Goal: Communication & Community: Ask a question

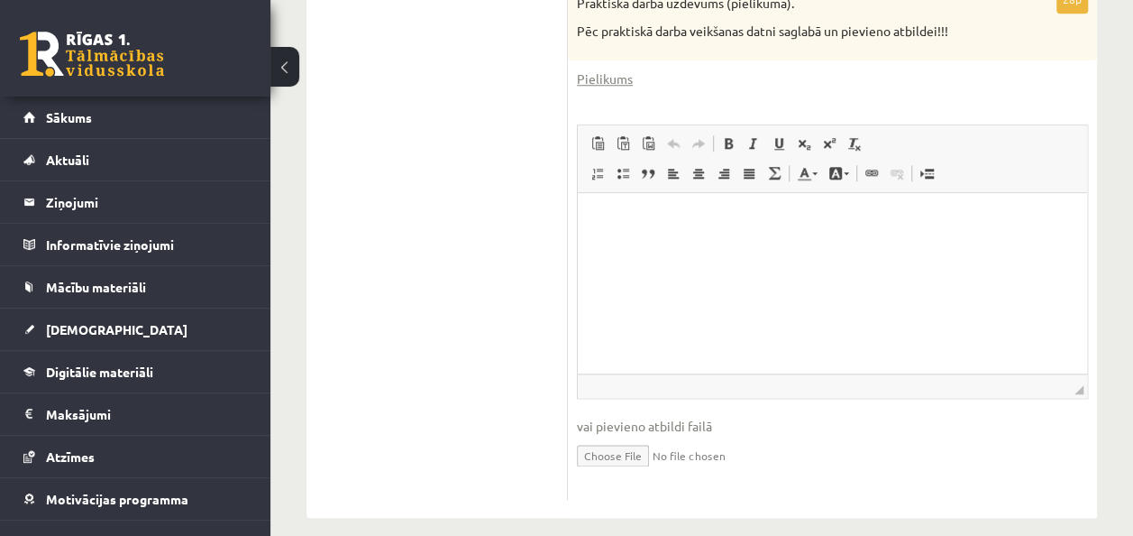
scroll to position [851, 0]
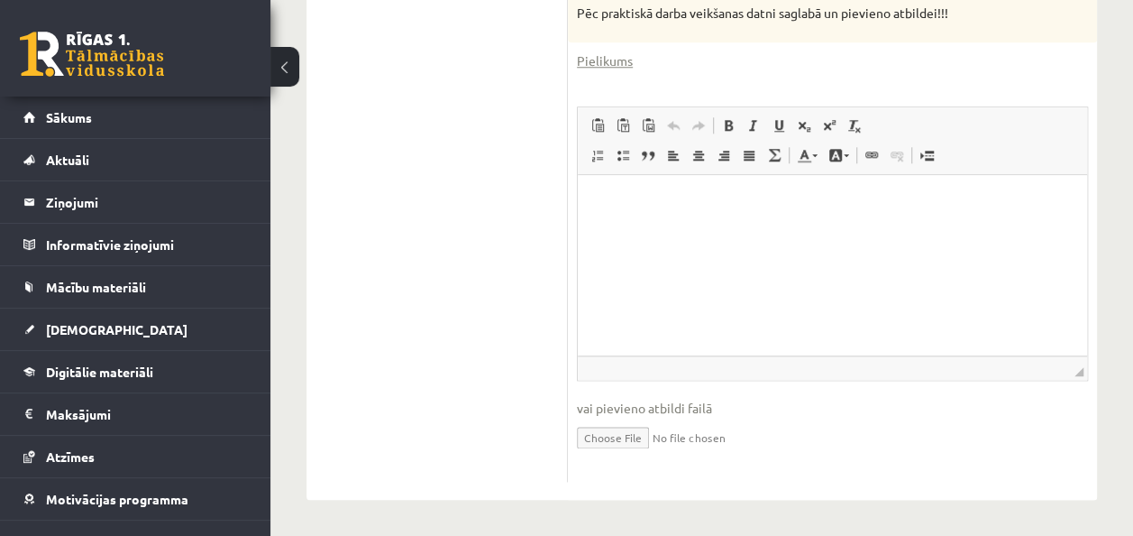
click at [618, 436] on input "file" at bounding box center [832, 435] width 511 height 37
click at [602, 401] on span "vai pievieno atbildi failā" at bounding box center [832, 408] width 511 height 19
click at [648, 413] on span "vai pievieno atbildi failā" at bounding box center [832, 408] width 511 height 19
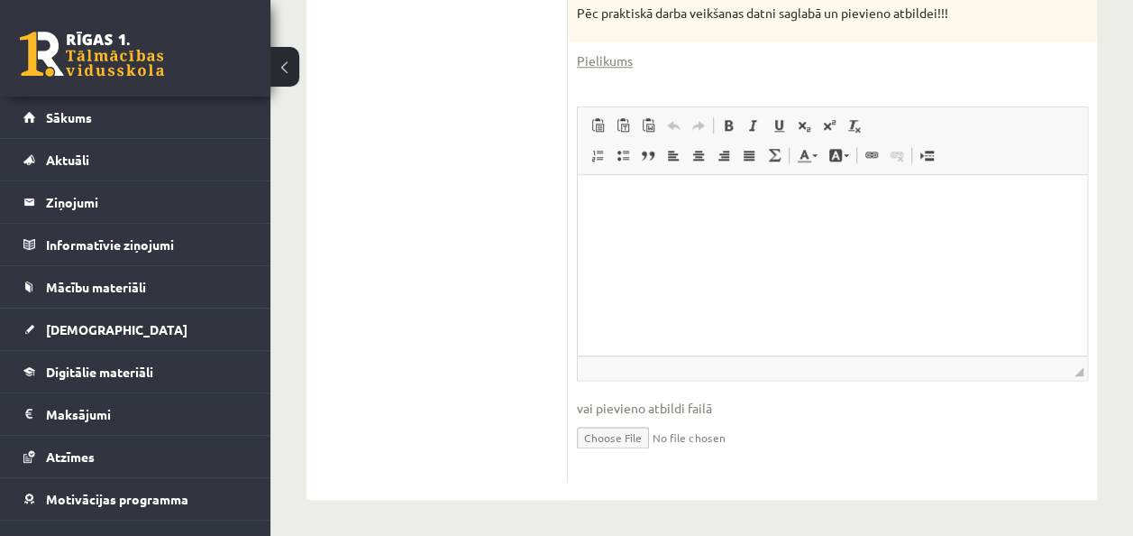
click at [738, 411] on span "vai pievieno atbildi failā" at bounding box center [832, 408] width 511 height 19
click at [721, 418] on input "file" at bounding box center [832, 435] width 511 height 37
click at [629, 440] on input "file" at bounding box center [832, 435] width 511 height 37
type input "**********"
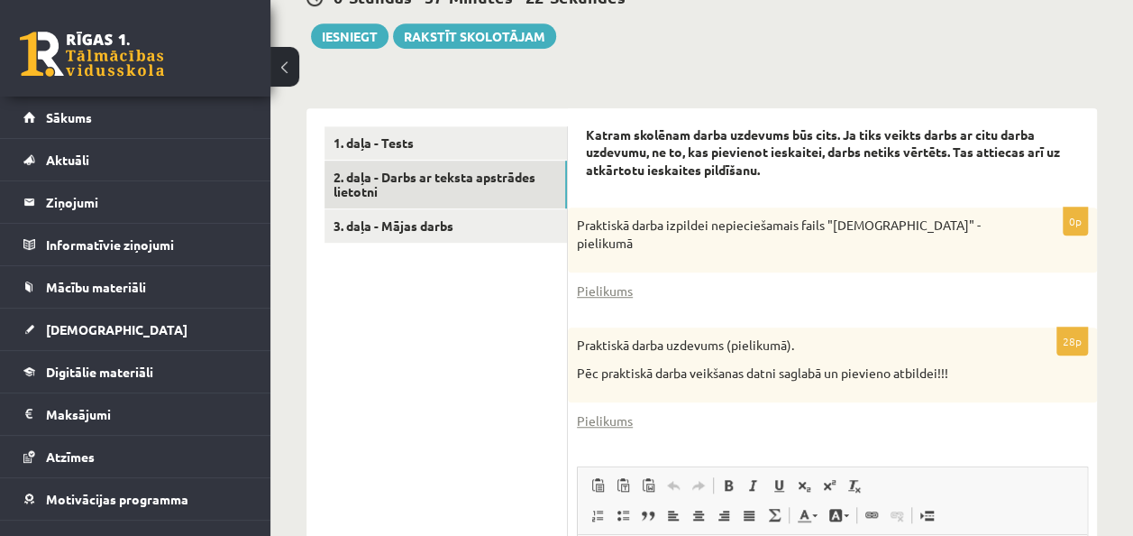
scroll to position [483, 0]
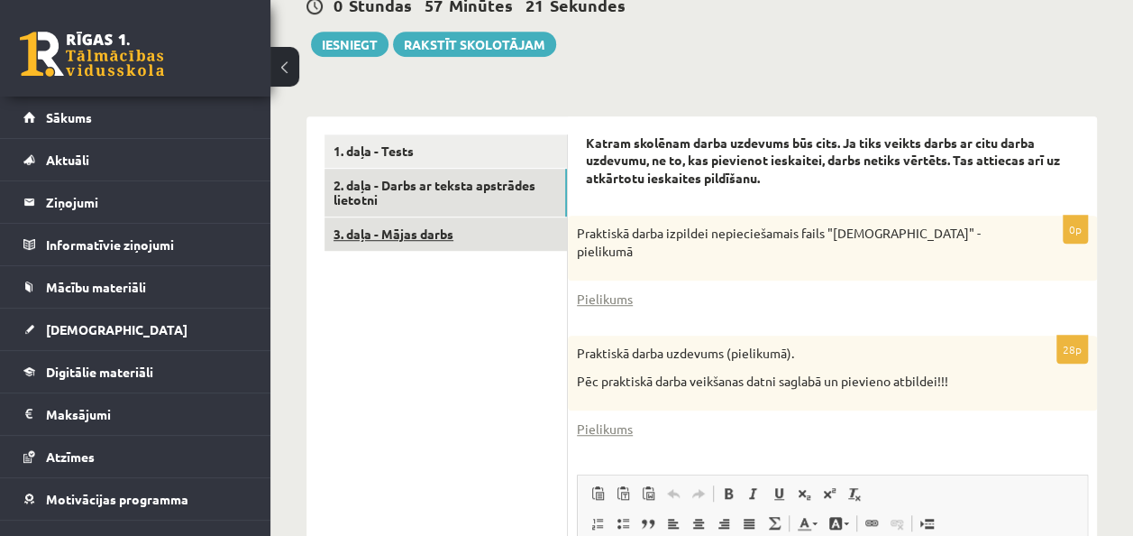
click at [501, 243] on link "3. daļa - Mājas darbs" at bounding box center [446, 233] width 243 height 33
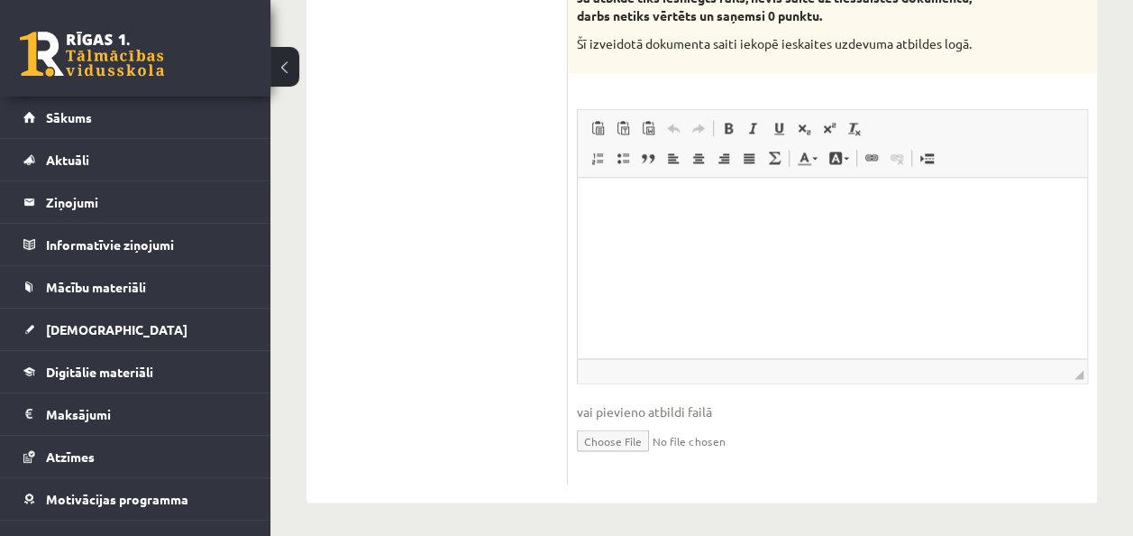
scroll to position [1301, 0]
click at [631, 432] on input "file" at bounding box center [832, 435] width 511 height 37
type input "**********"
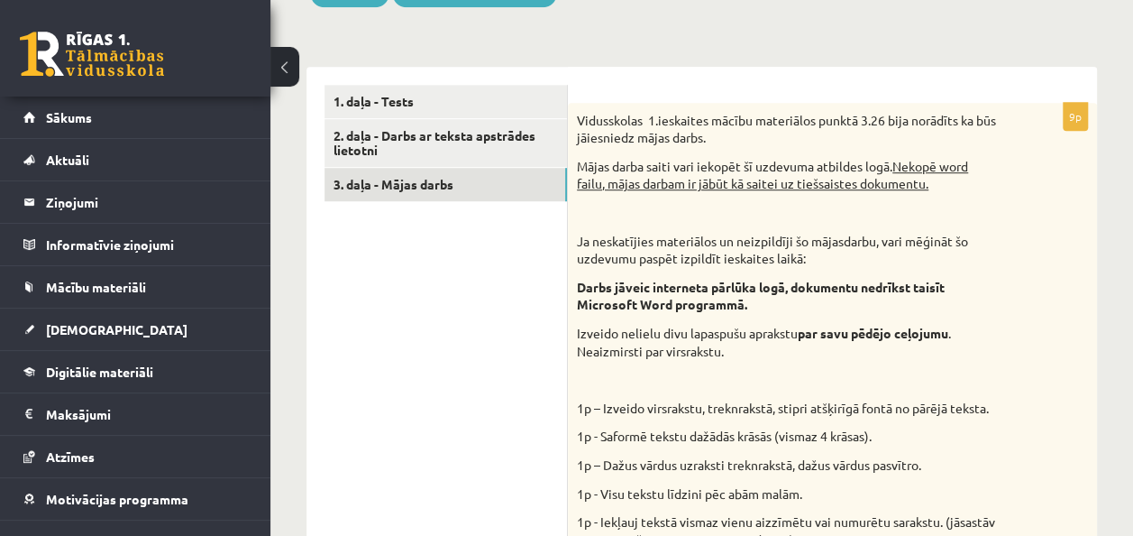
scroll to position [447, 0]
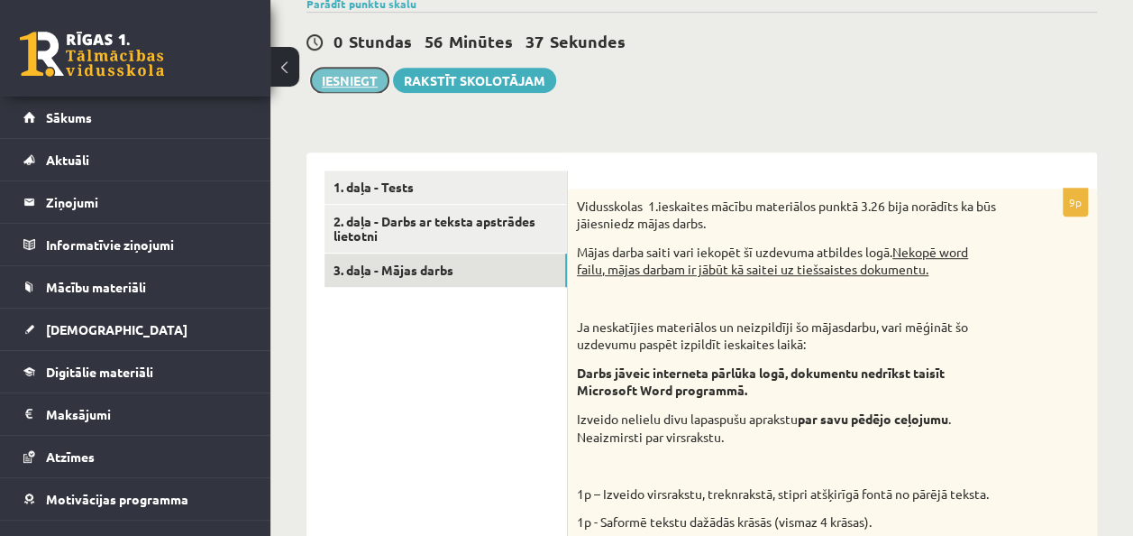
click at [362, 80] on button "Iesniegt" at bounding box center [350, 80] width 78 height 25
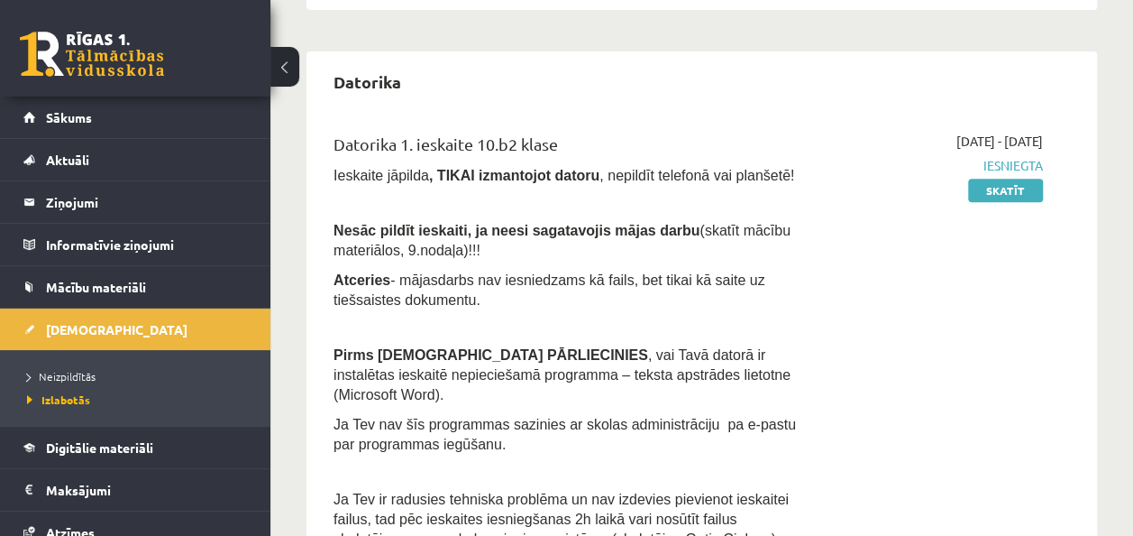
scroll to position [361, 0]
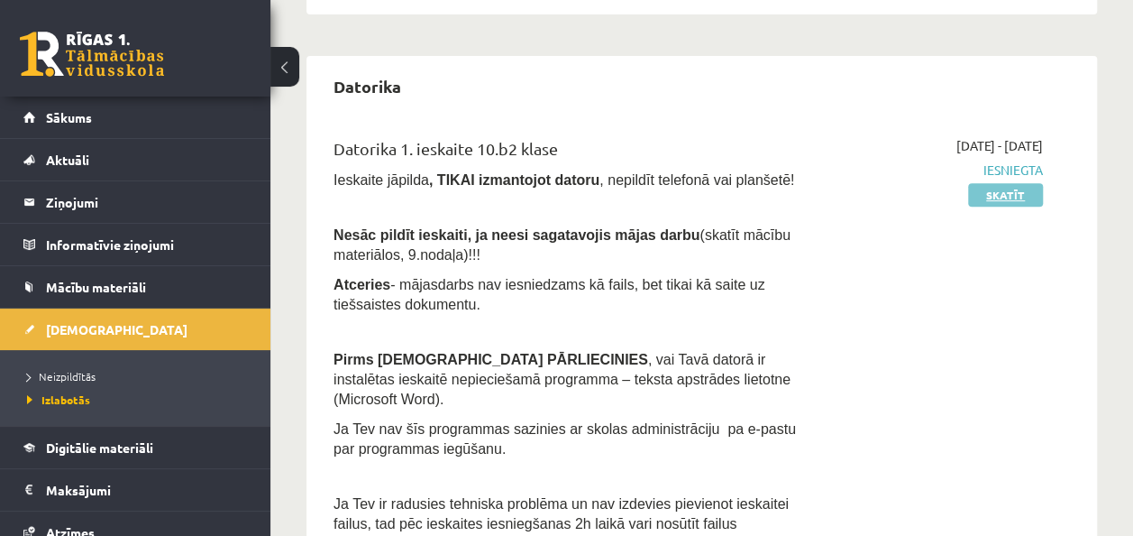
click at [1018, 199] on link "Skatīt" at bounding box center [1005, 194] width 75 height 23
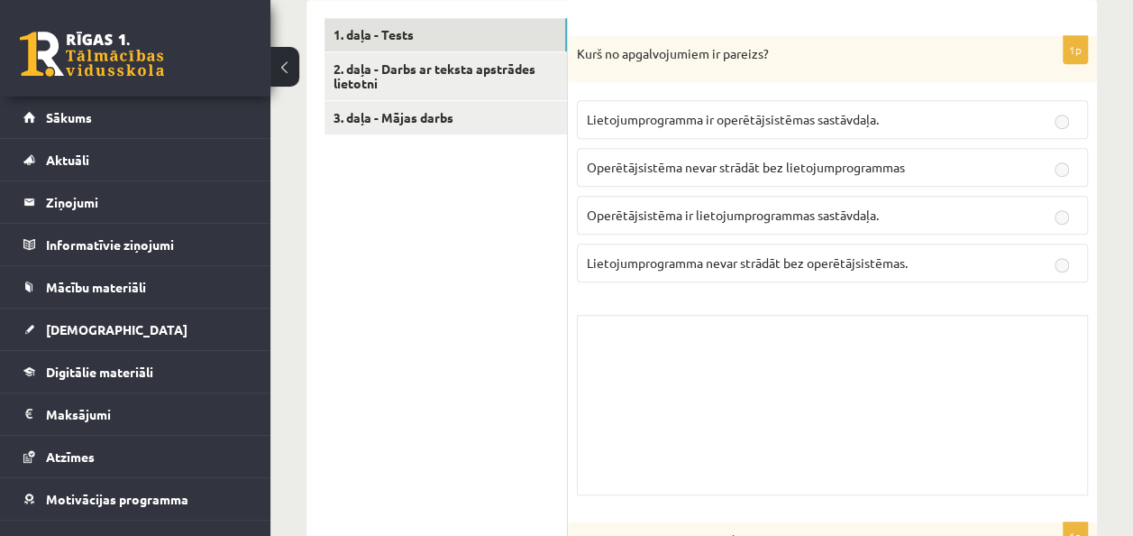
scroll to position [550, 0]
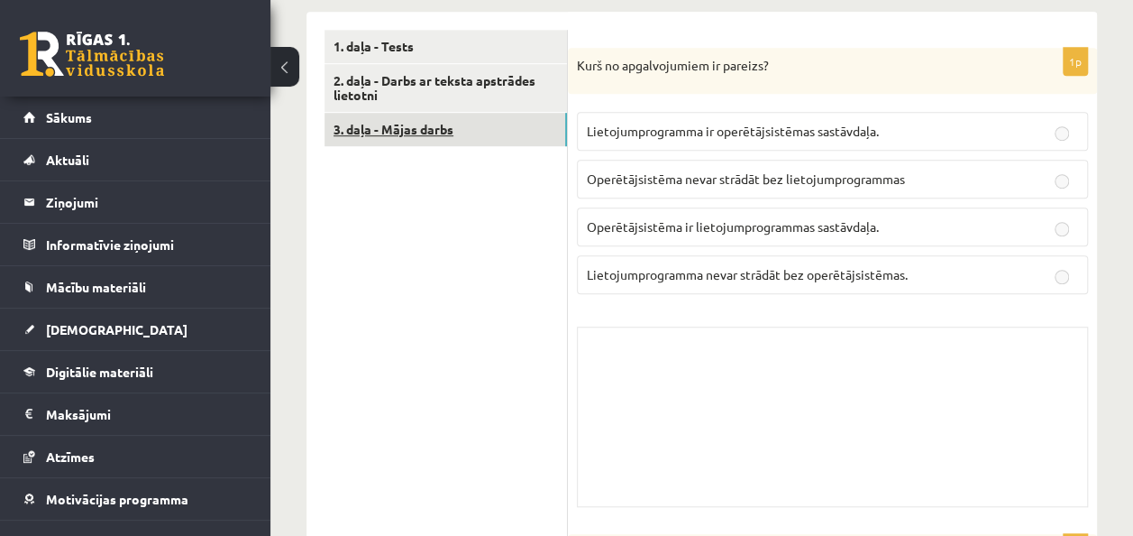
click at [438, 130] on link "3. daļa - Mājas darbs" at bounding box center [446, 129] width 243 height 33
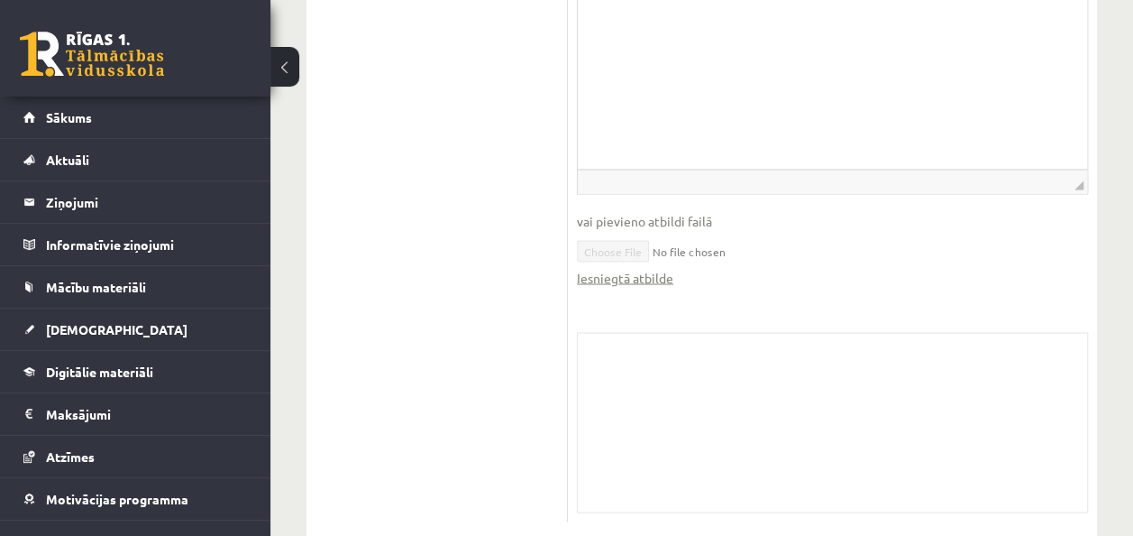
scroll to position [1445, 0]
click at [631, 280] on link "Iesniegtā atbilde" at bounding box center [625, 281] width 96 height 19
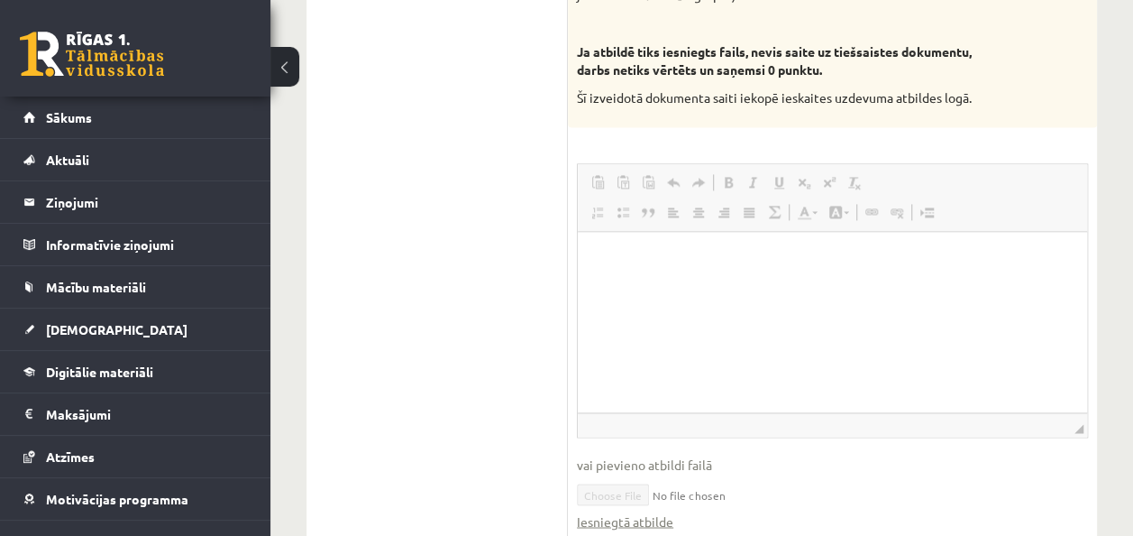
scroll to position [1204, 0]
click at [879, 278] on html at bounding box center [832, 261] width 509 height 55
click at [895, 289] on html at bounding box center [832, 261] width 509 height 55
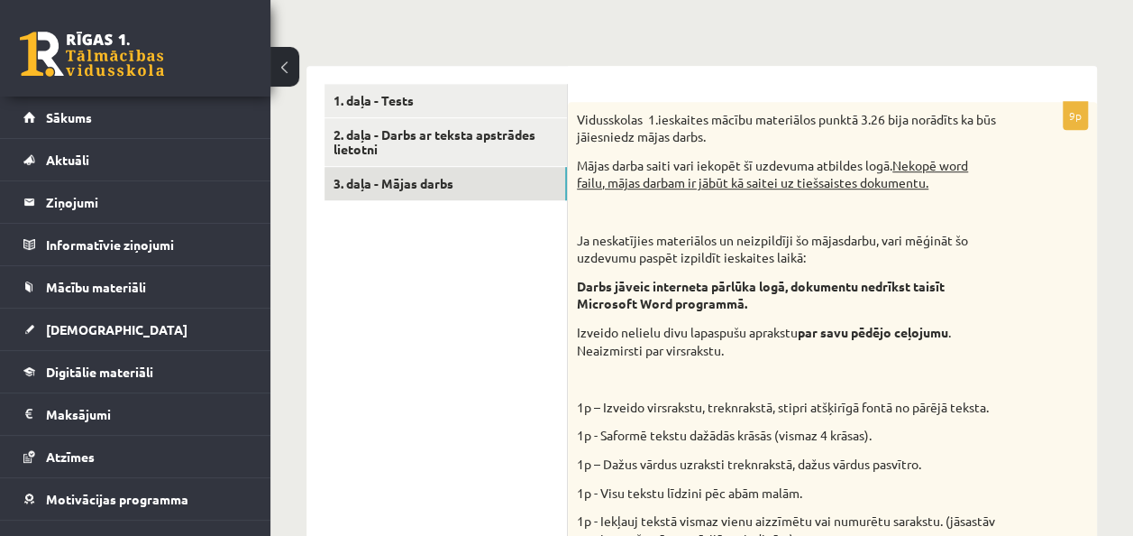
scroll to position [493, 0]
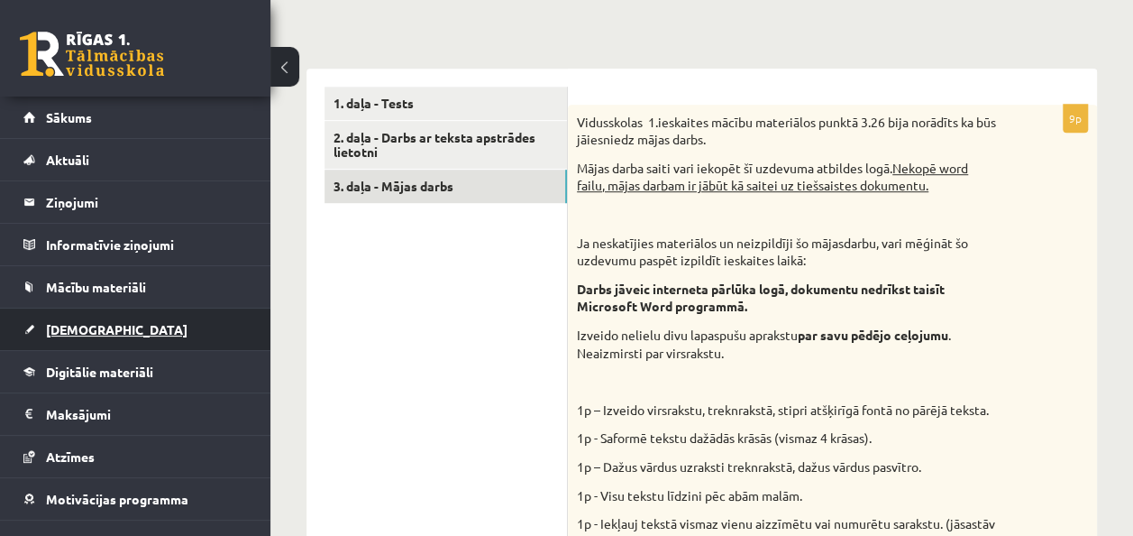
click at [120, 328] on link "[DEMOGRAPHIC_DATA]" at bounding box center [135, 328] width 225 height 41
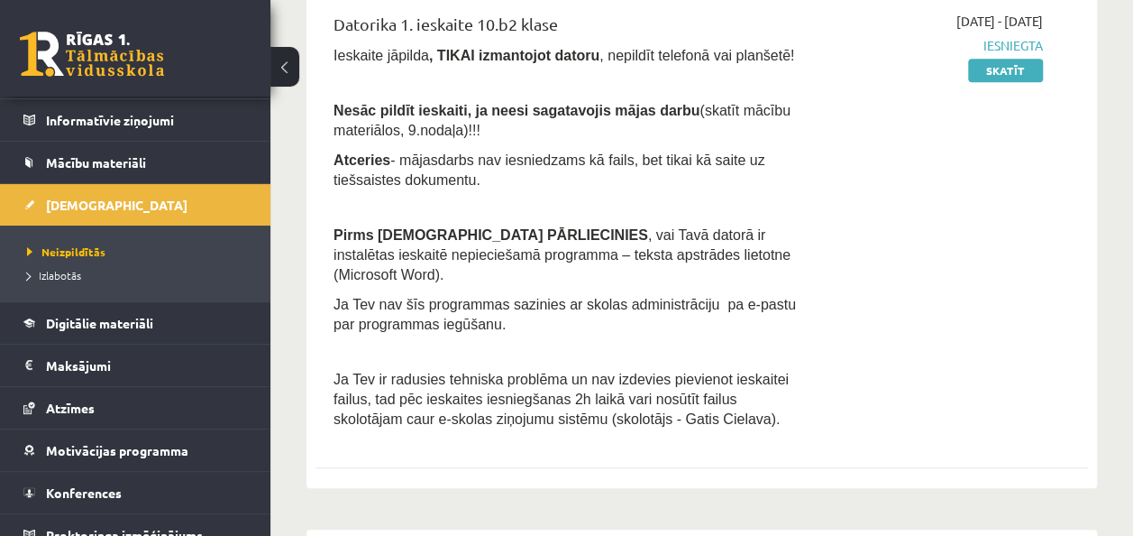
scroll to position [141, 0]
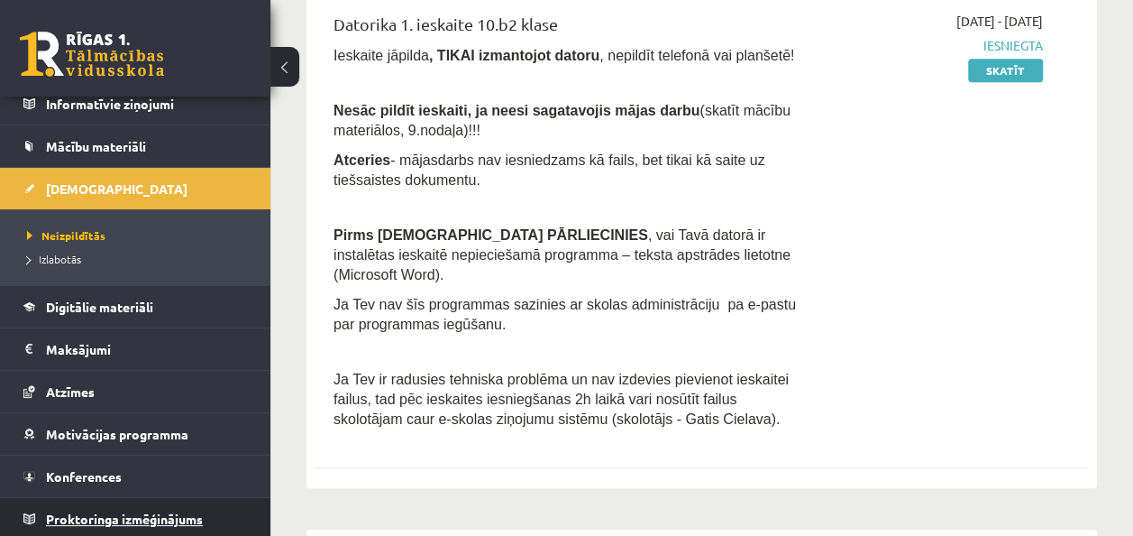
click at [144, 510] on span "Proktoringa izmēģinājums" at bounding box center [124, 518] width 157 height 16
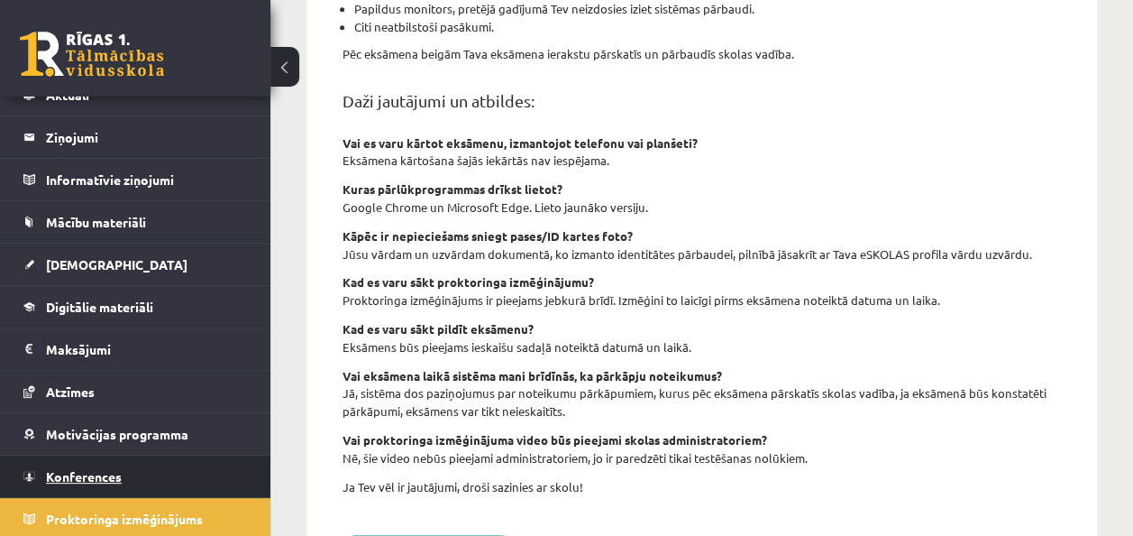
click at [139, 460] on link "Konferences" at bounding box center [135, 475] width 225 height 41
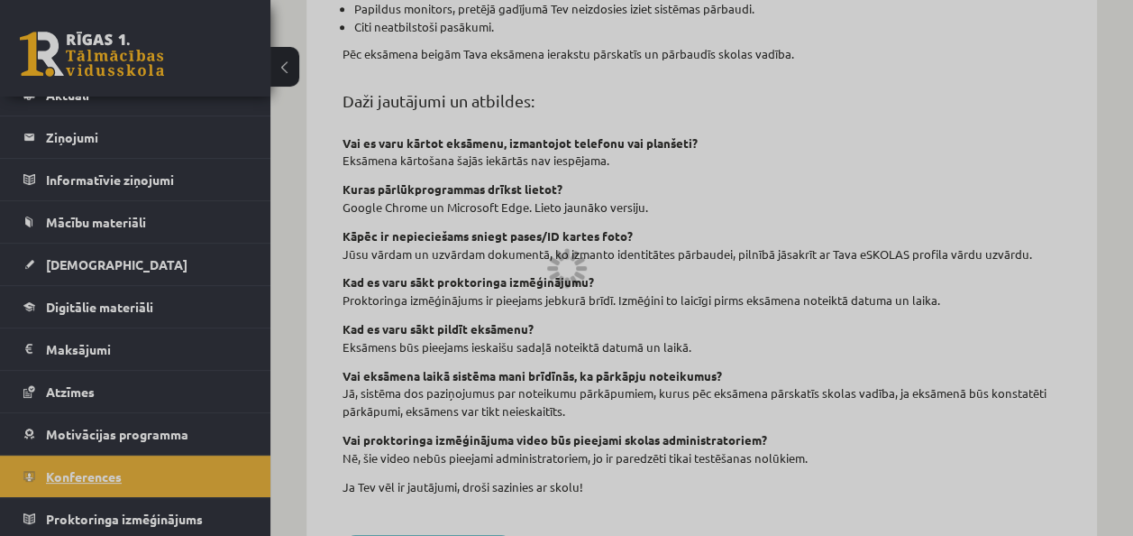
scroll to position [325, 0]
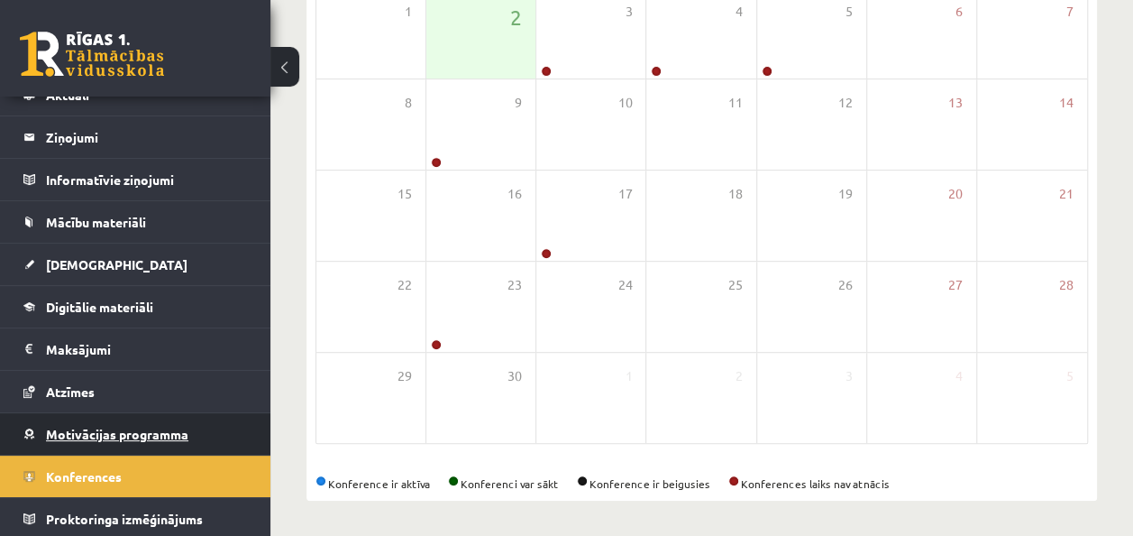
click at [137, 426] on span "Motivācijas programma" at bounding box center [117, 434] width 142 height 16
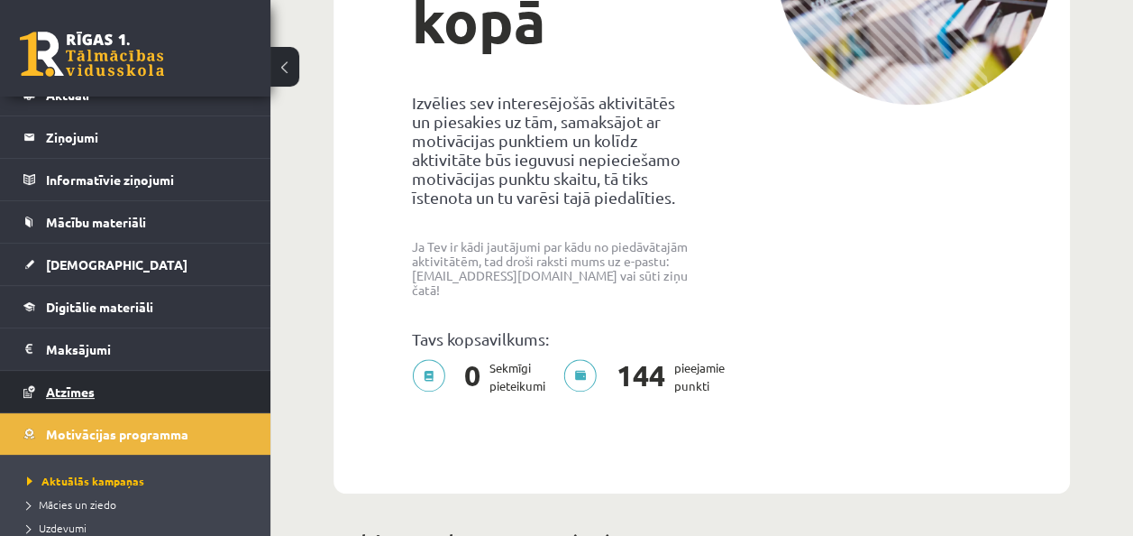
click at [139, 379] on link "Atzīmes" at bounding box center [135, 391] width 225 height 41
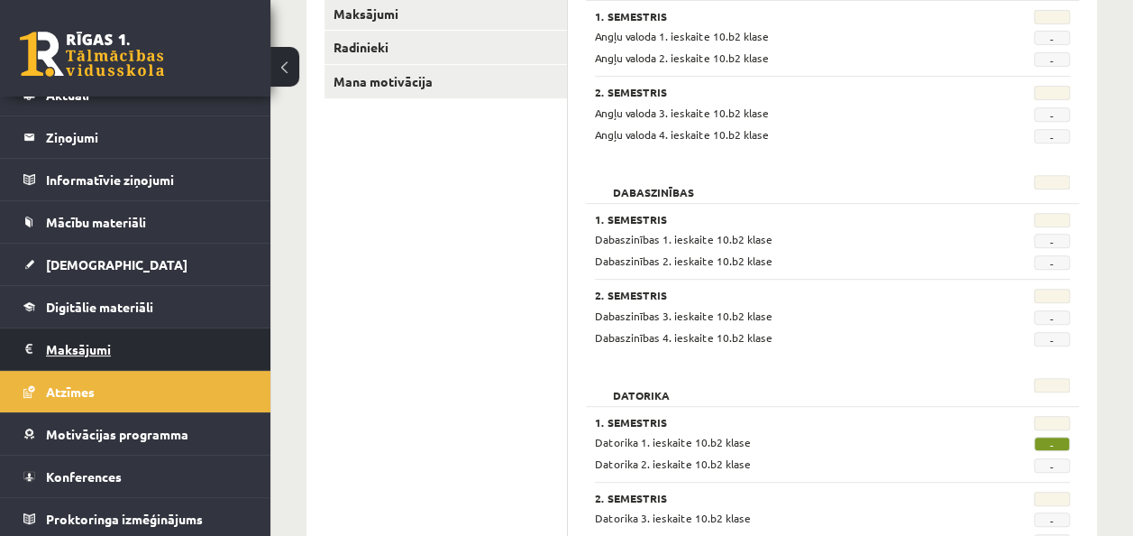
click at [139, 343] on legend "Maksājumi 0" at bounding box center [147, 348] width 202 height 41
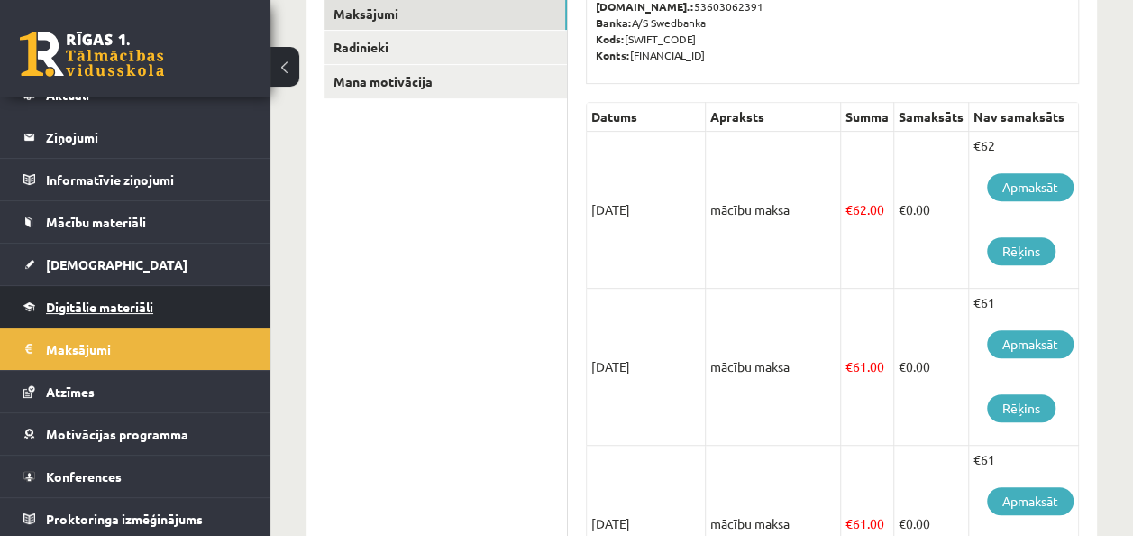
click at [137, 295] on link "Digitālie materiāli" at bounding box center [135, 306] width 225 height 41
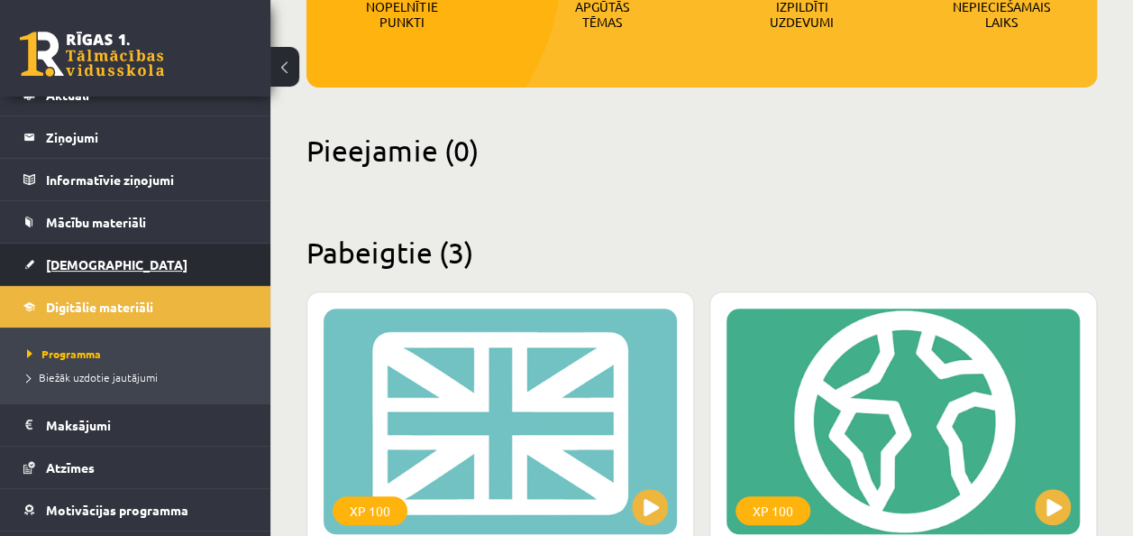
click at [121, 249] on link "[DEMOGRAPHIC_DATA]" at bounding box center [135, 263] width 225 height 41
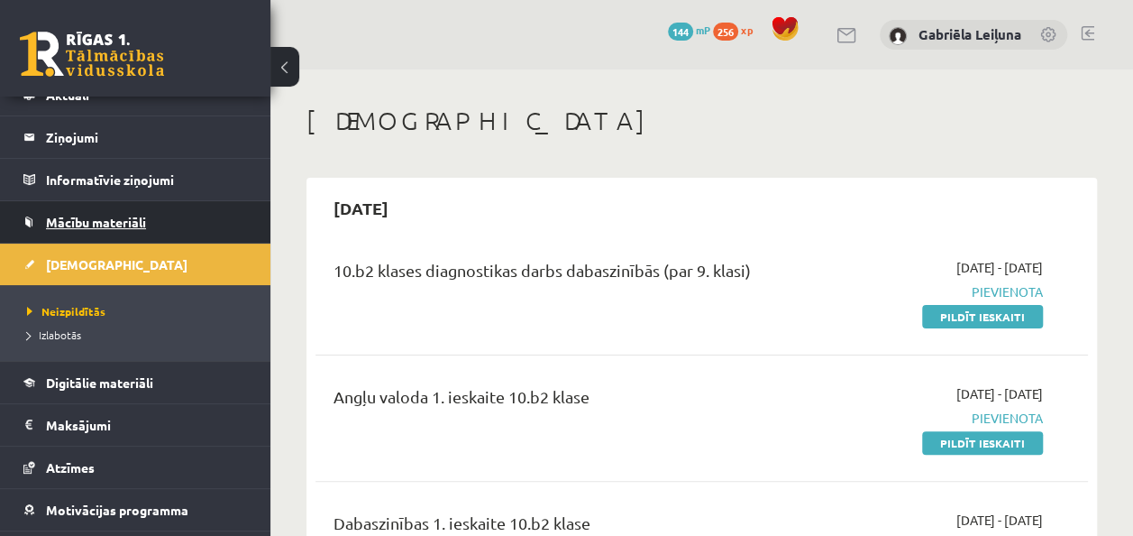
click at [111, 209] on link "Mācību materiāli" at bounding box center [135, 221] width 225 height 41
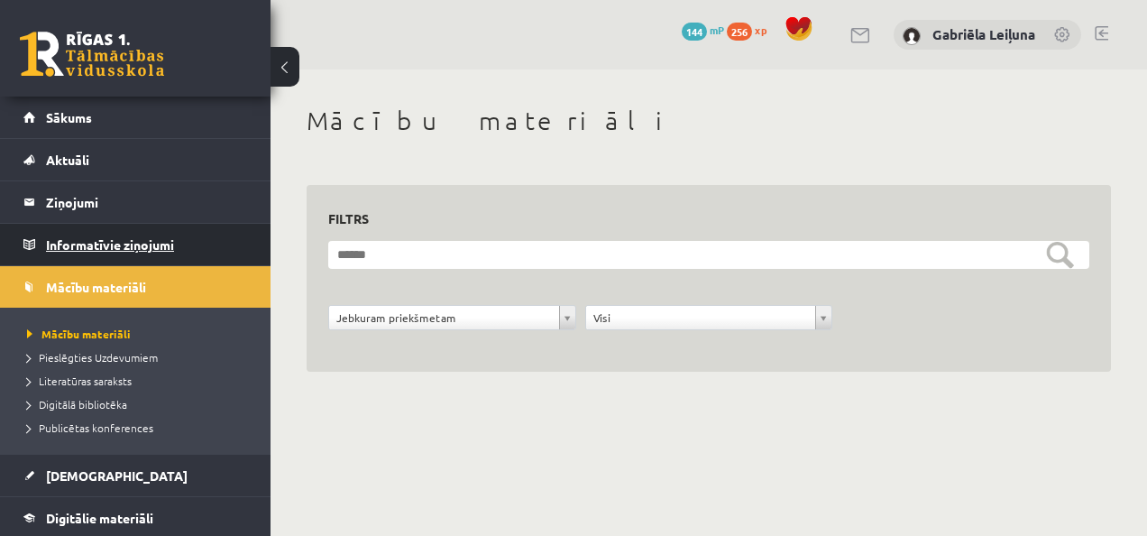
click at [158, 242] on legend "Informatīvie ziņojumi 0" at bounding box center [147, 244] width 202 height 41
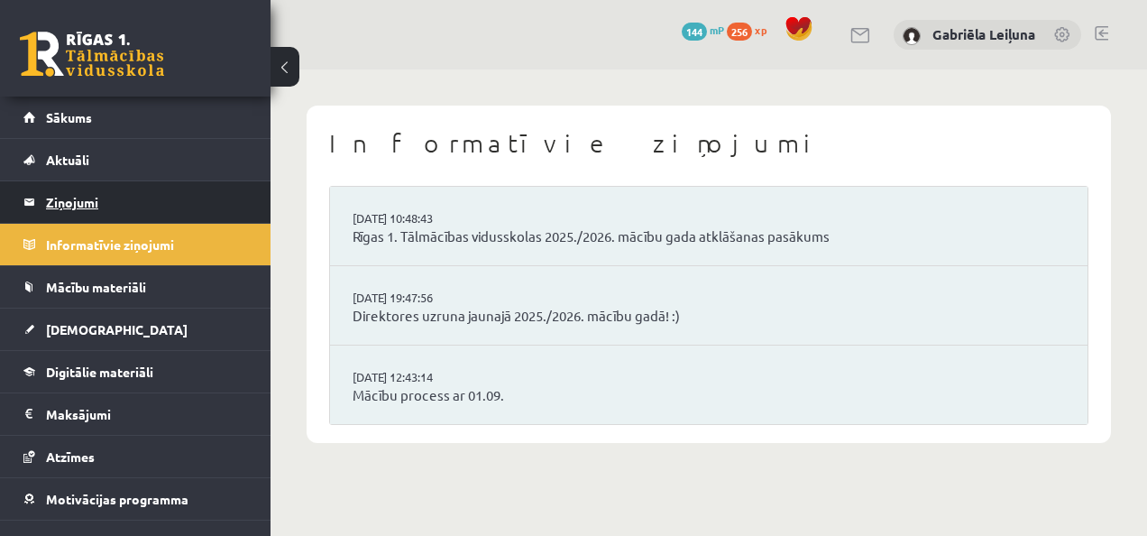
click at [139, 200] on legend "Ziņojumi 0" at bounding box center [147, 201] width 202 height 41
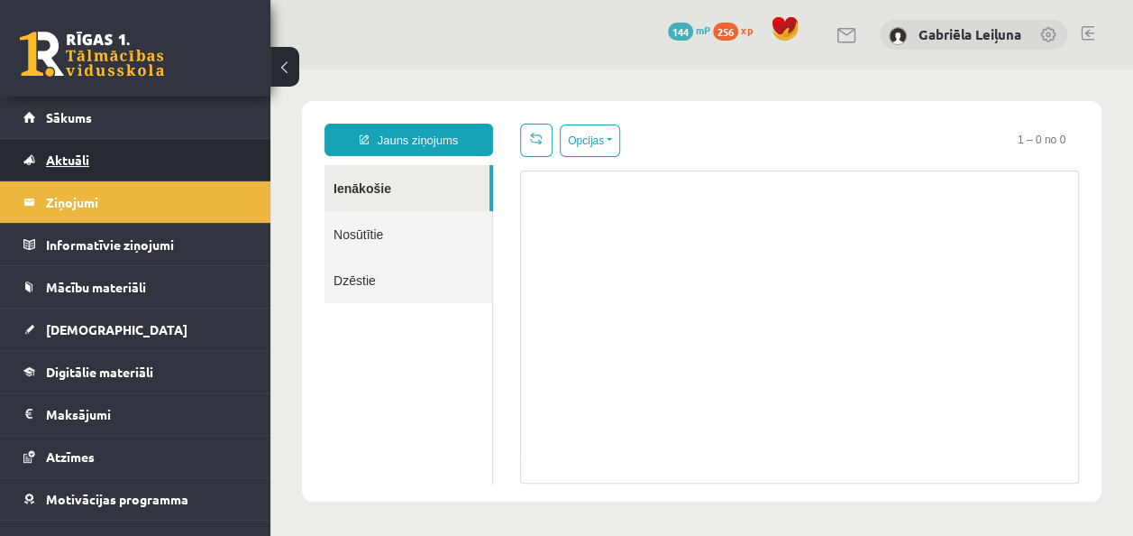
click at [114, 151] on link "Aktuāli" at bounding box center [135, 159] width 225 height 41
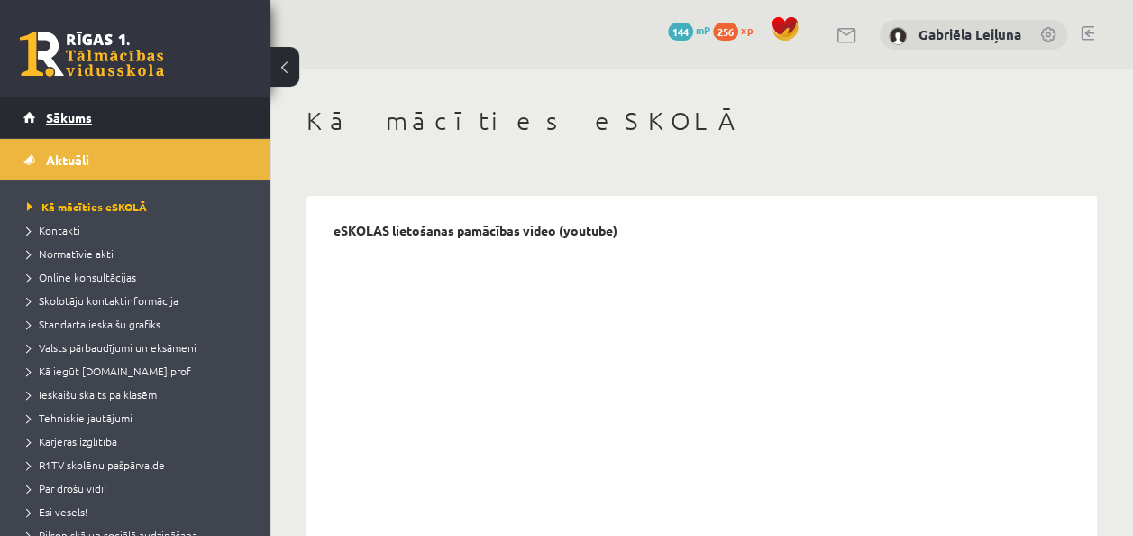
click at [117, 112] on link "Sākums" at bounding box center [135, 116] width 225 height 41
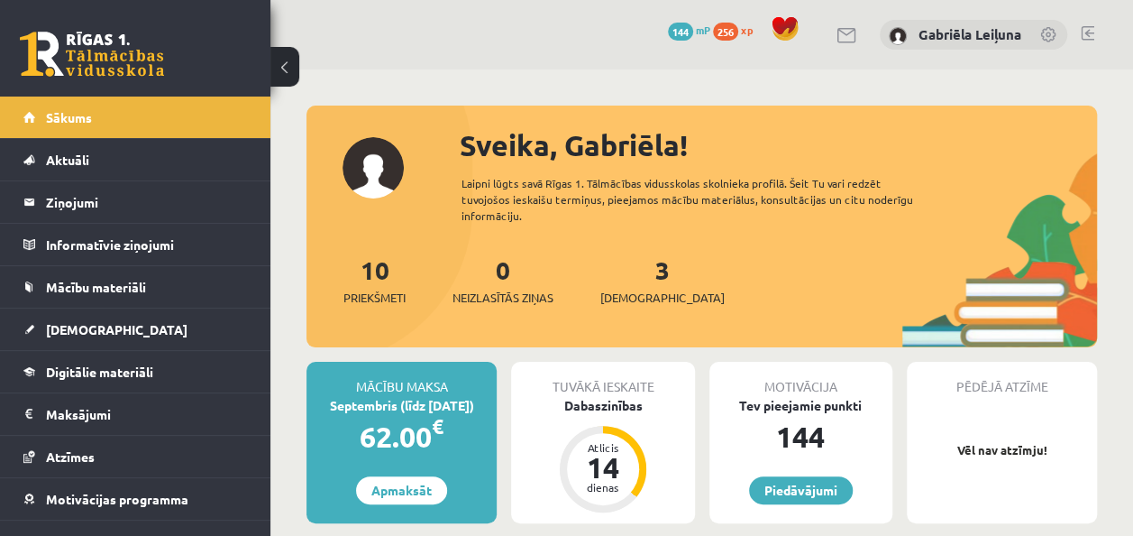
click at [840, 33] on link at bounding box center [848, 35] width 22 height 15
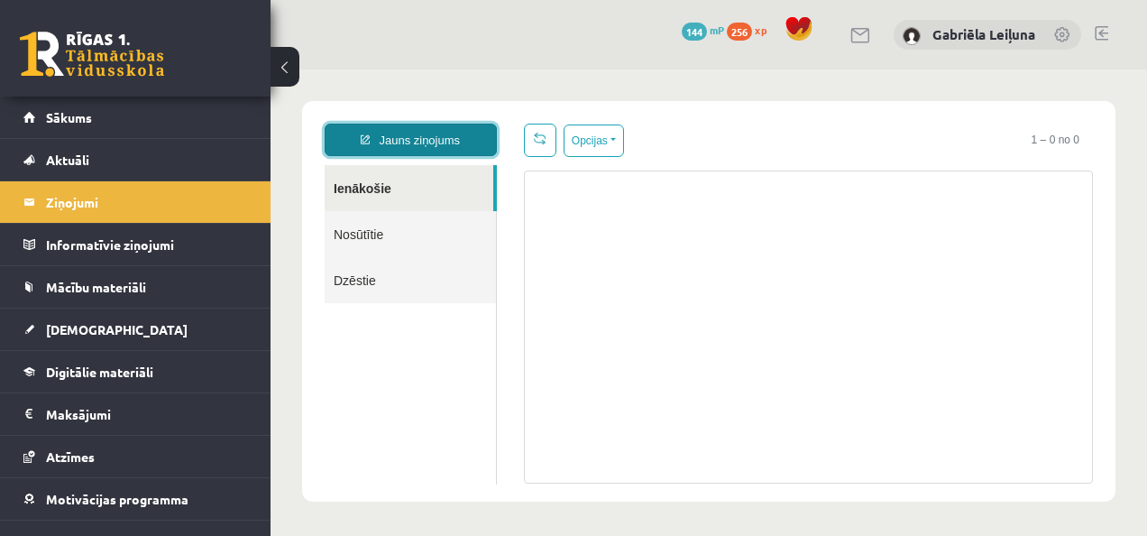
click at [446, 141] on link "Jauns ziņojums" at bounding box center [411, 140] width 172 height 32
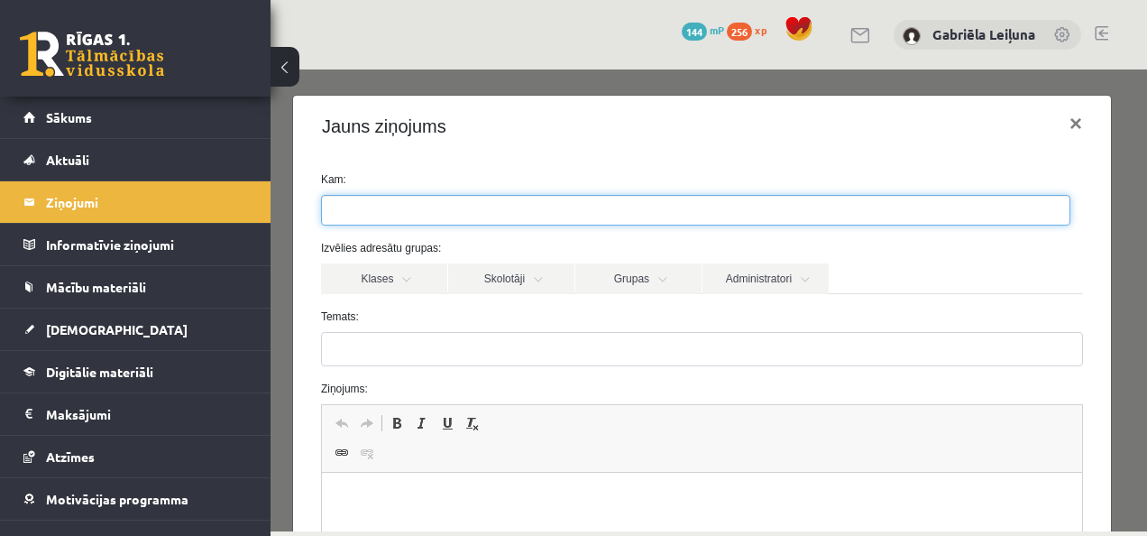
click at [491, 209] on ul at bounding box center [695, 210] width 747 height 29
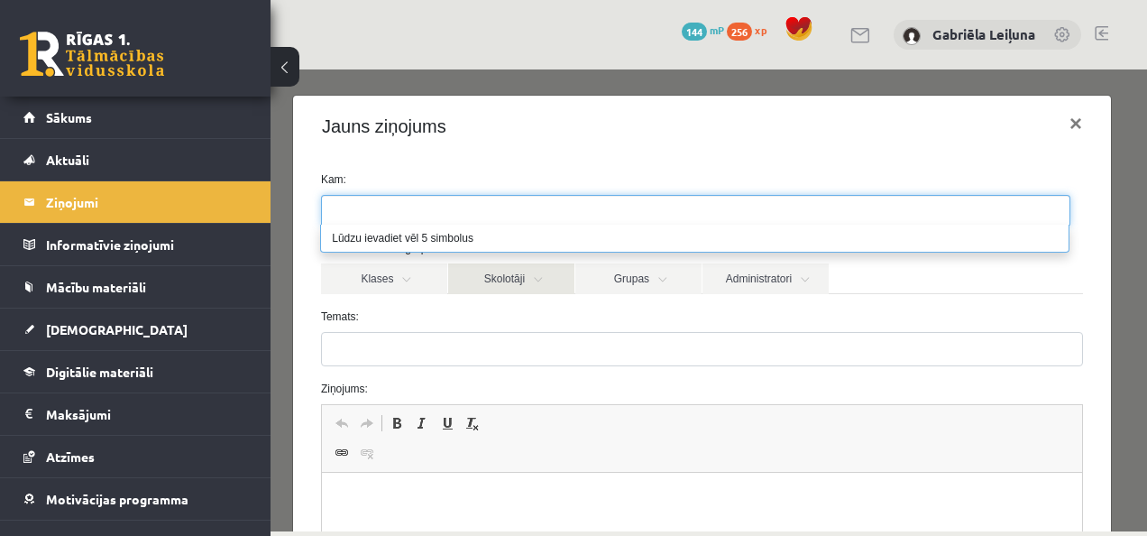
click at [547, 280] on link "Skolotāji" at bounding box center [511, 278] width 126 height 31
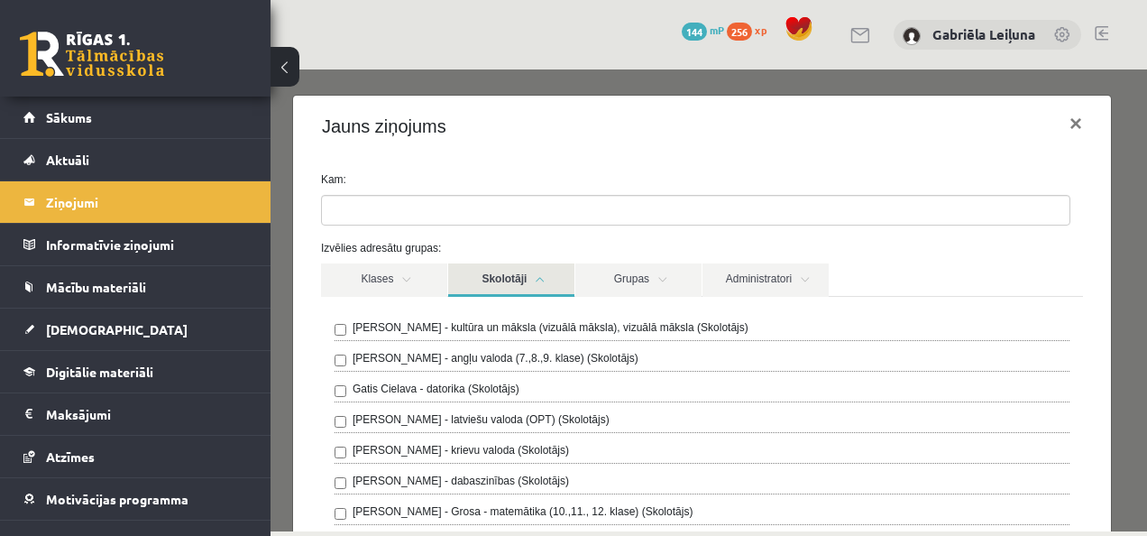
click at [570, 381] on div "Gatis Cielava - datorika (Skolotājs)" at bounding box center [702, 392] width 735 height 22
click at [332, 387] on div "[PERSON_NAME] - kultūra un māksla (vizuālā māksla), vizuālā māksla (Skolotājs) …" at bounding box center [702, 517] width 762 height 440
click at [1124, 227] on div "**********" at bounding box center [709, 300] width 876 height 462
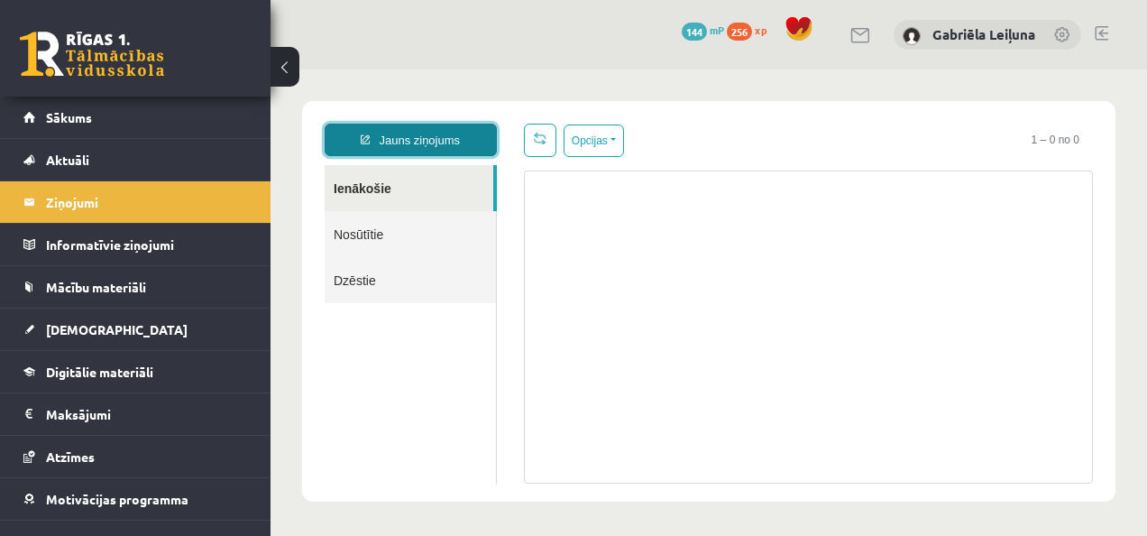
click at [468, 147] on link "Jauns ziņojums" at bounding box center [411, 140] width 172 height 32
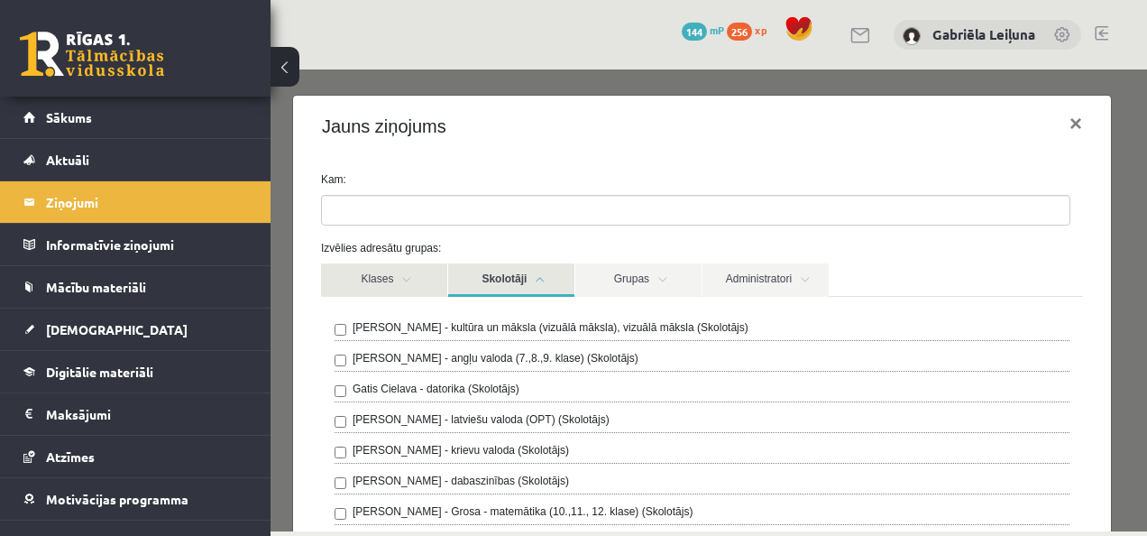
click at [411, 269] on link "Klases" at bounding box center [384, 279] width 126 height 33
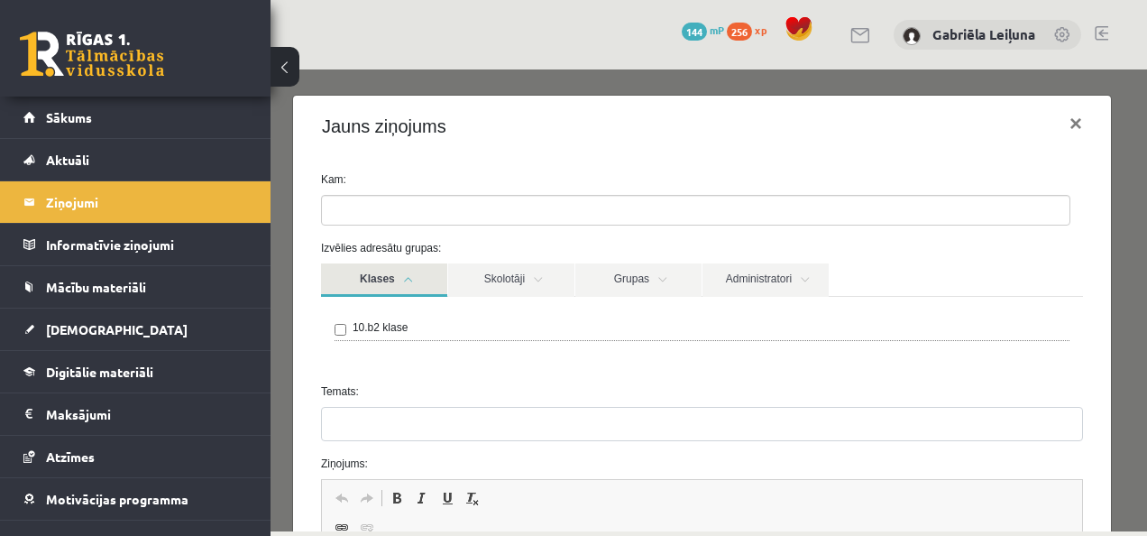
click at [371, 326] on label "10.b2 klase" at bounding box center [380, 327] width 55 height 16
click at [390, 325] on label "10.b2 klase" at bounding box center [380, 327] width 55 height 16
click at [514, 279] on link "Skolotāji" at bounding box center [511, 279] width 126 height 33
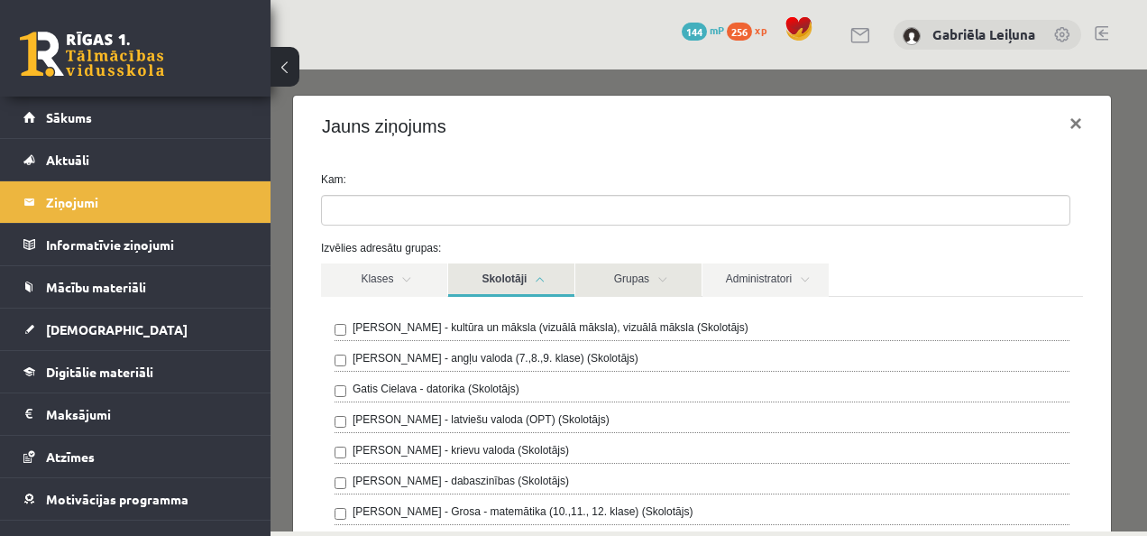
click at [652, 284] on link "Grupas" at bounding box center [638, 279] width 126 height 33
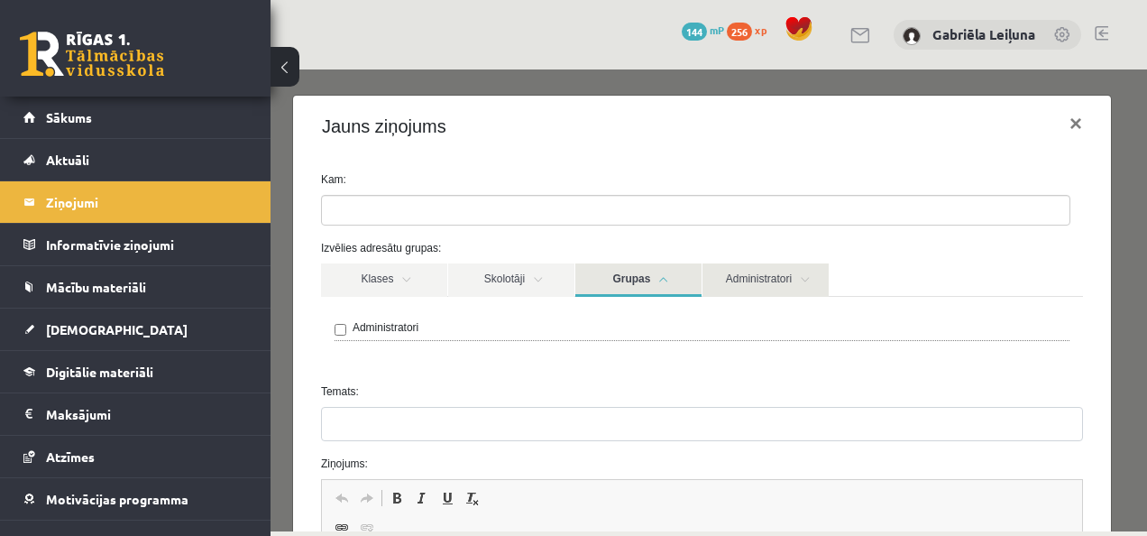
click at [747, 289] on link "Administratori" at bounding box center [765, 279] width 126 height 33
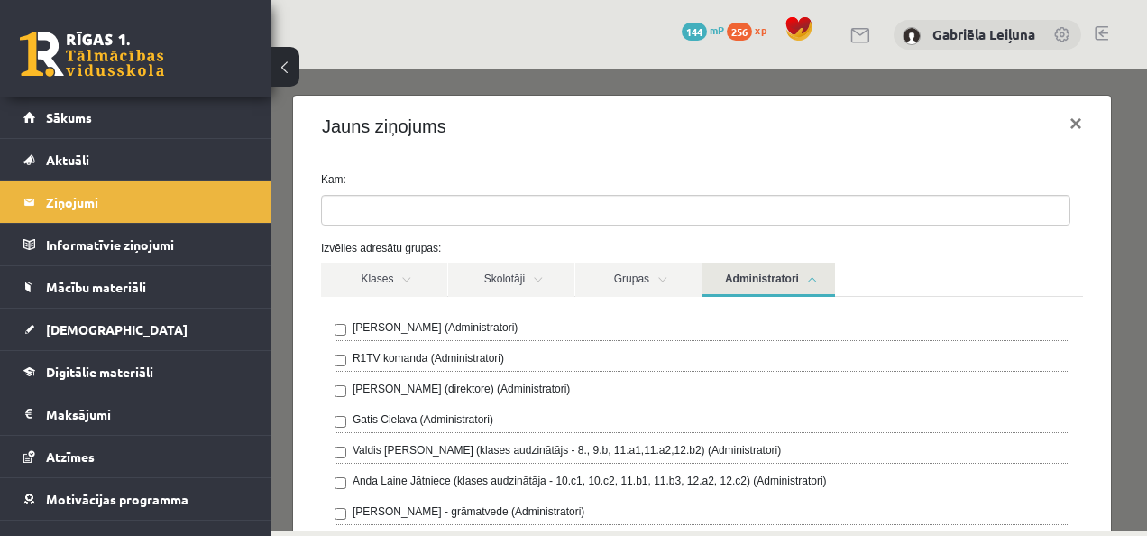
click at [746, 285] on link "Administratori" at bounding box center [768, 279] width 133 height 33
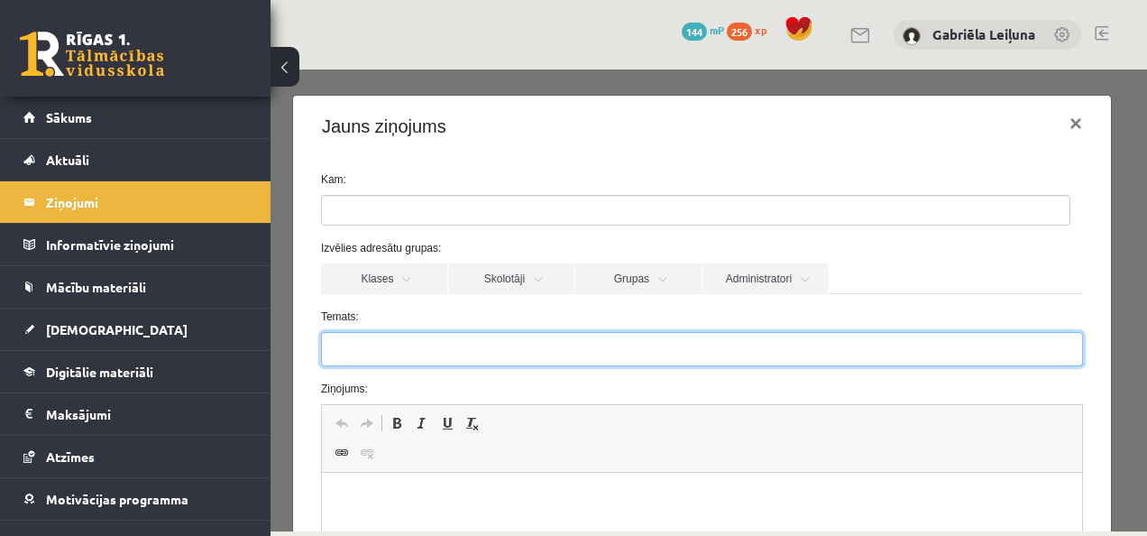
click at [545, 354] on input "Temats:" at bounding box center [702, 349] width 762 height 34
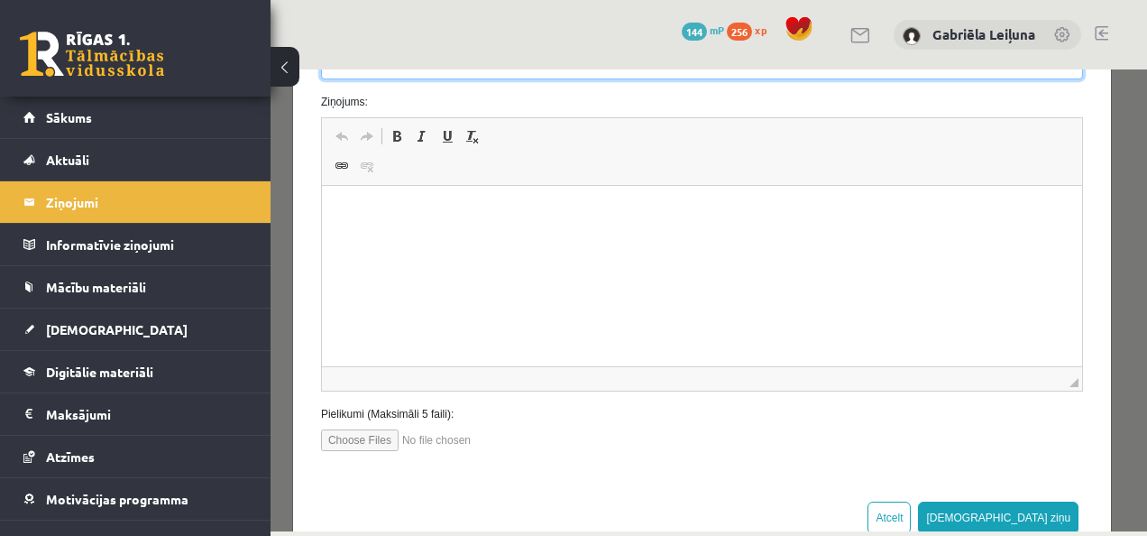
scroll to position [284, 0]
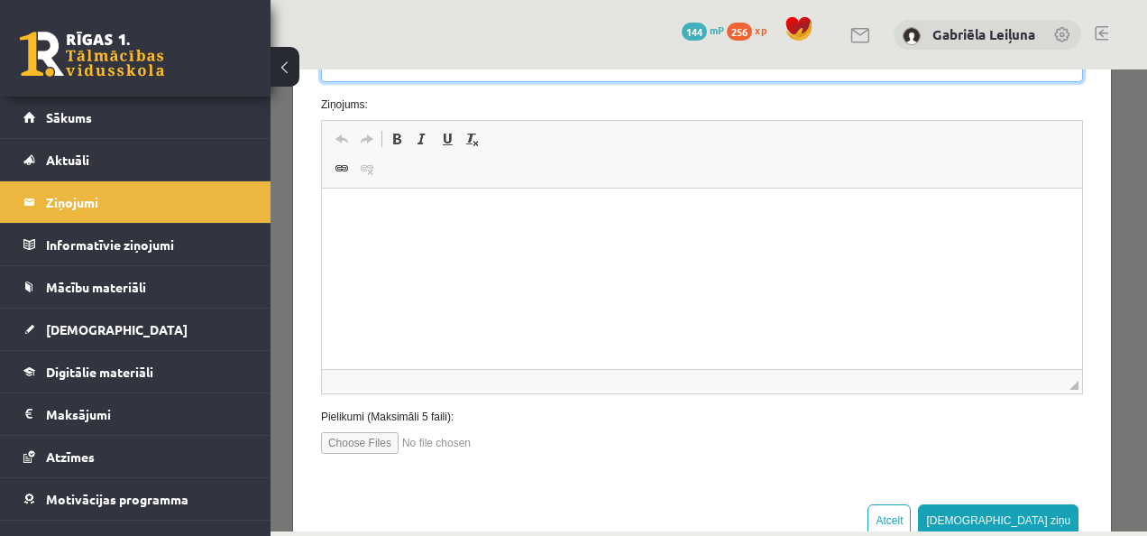
type input "**"
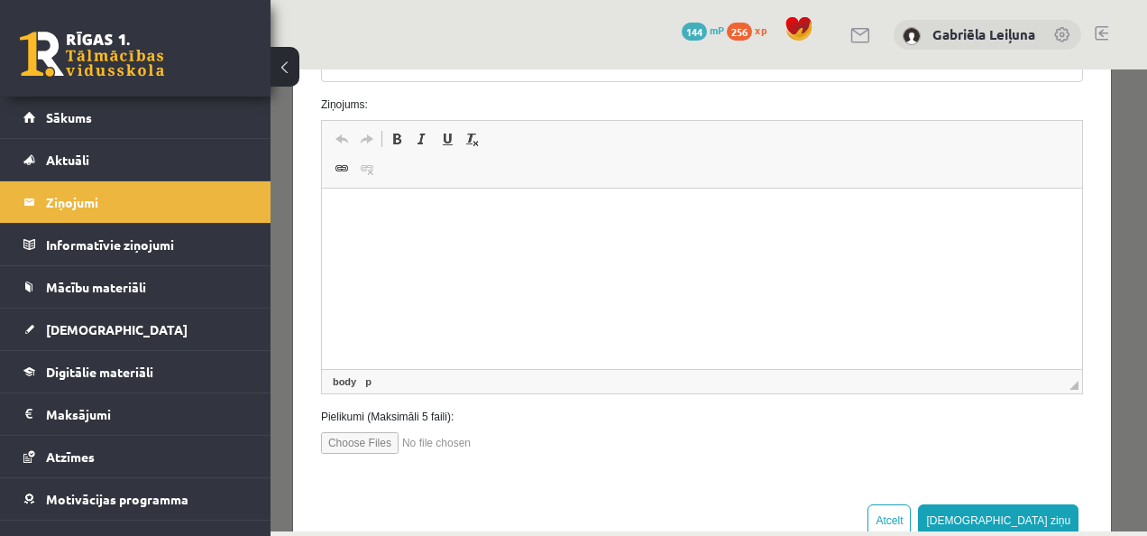
click at [670, 243] on html at bounding box center [701, 215] width 760 height 55
click at [558, 212] on p "**********" at bounding box center [695, 215] width 712 height 19
click at [636, 225] on html "**********" at bounding box center [701, 215] width 760 height 55
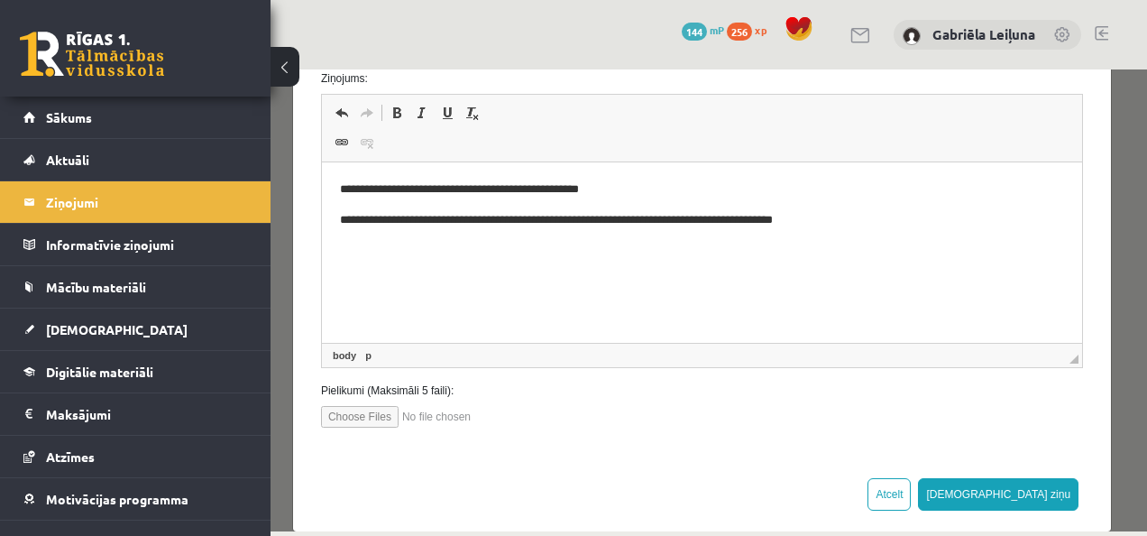
scroll to position [335, 0]
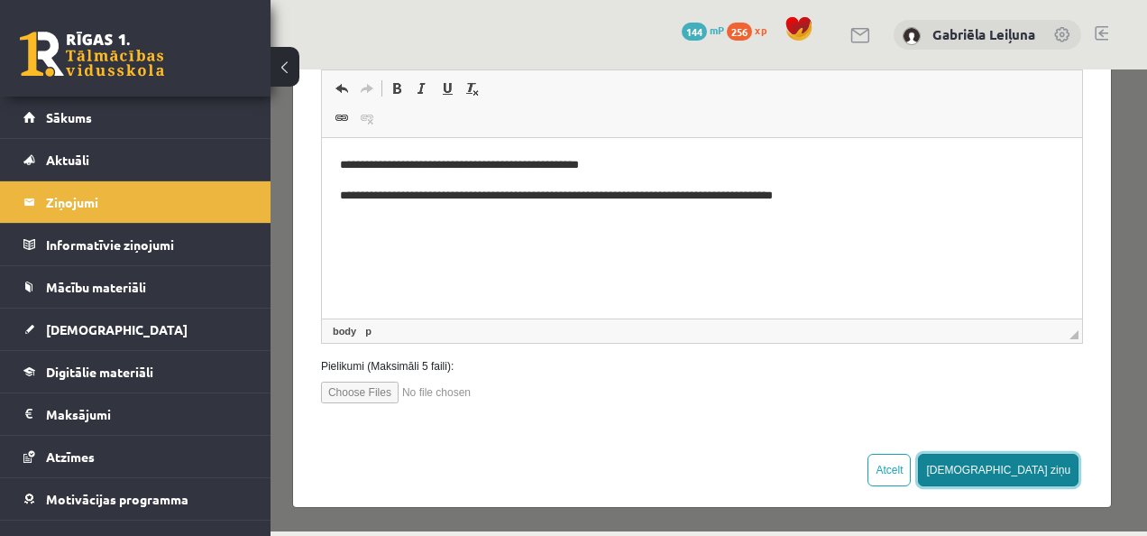
click at [1041, 466] on button "[DEMOGRAPHIC_DATA] ziņu" at bounding box center [998, 470] width 160 height 32
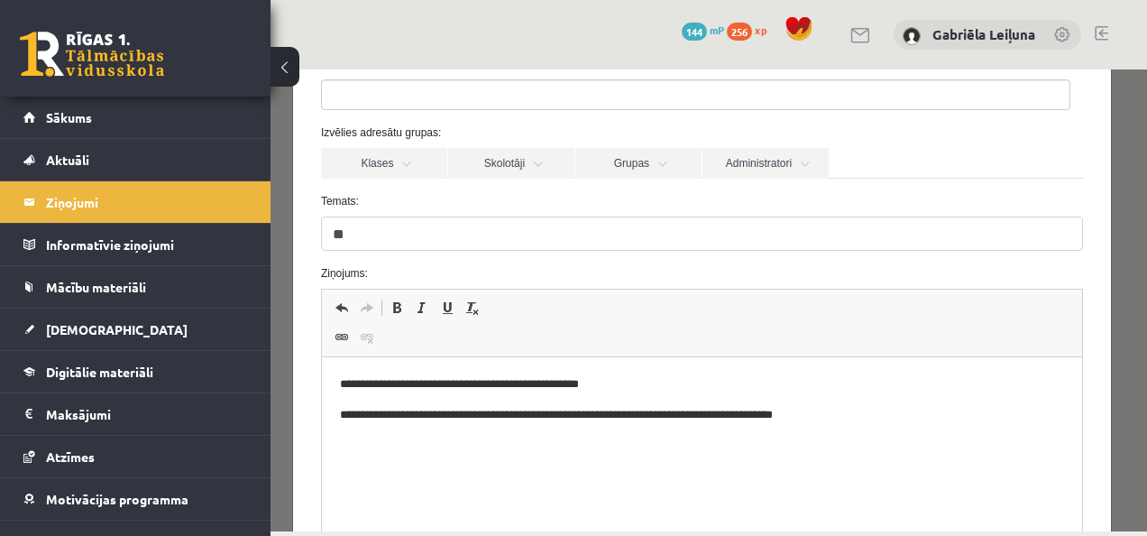
scroll to position [114, 0]
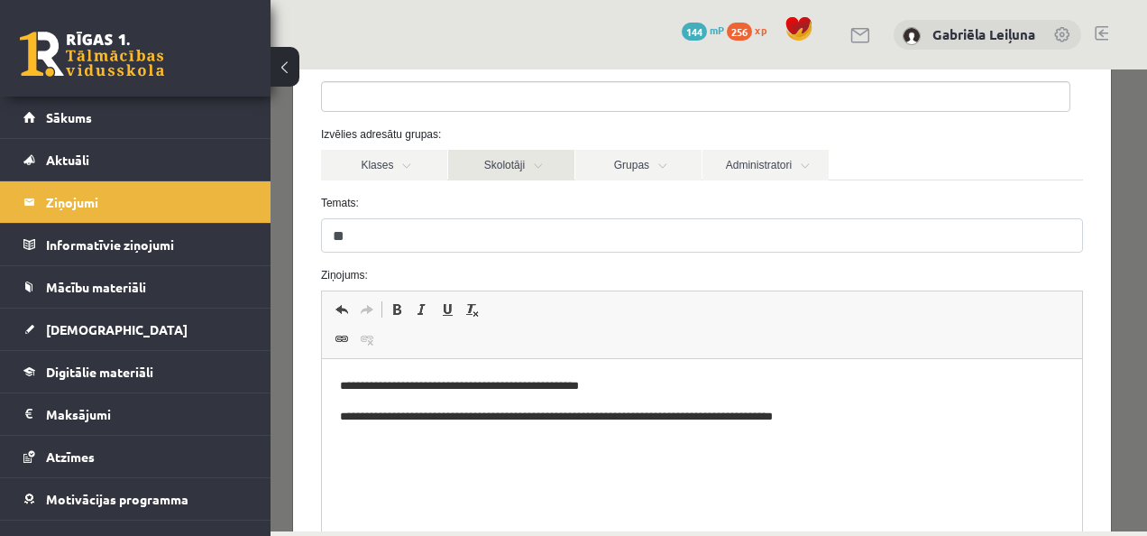
click at [539, 154] on link "Skolotāji" at bounding box center [511, 165] width 126 height 31
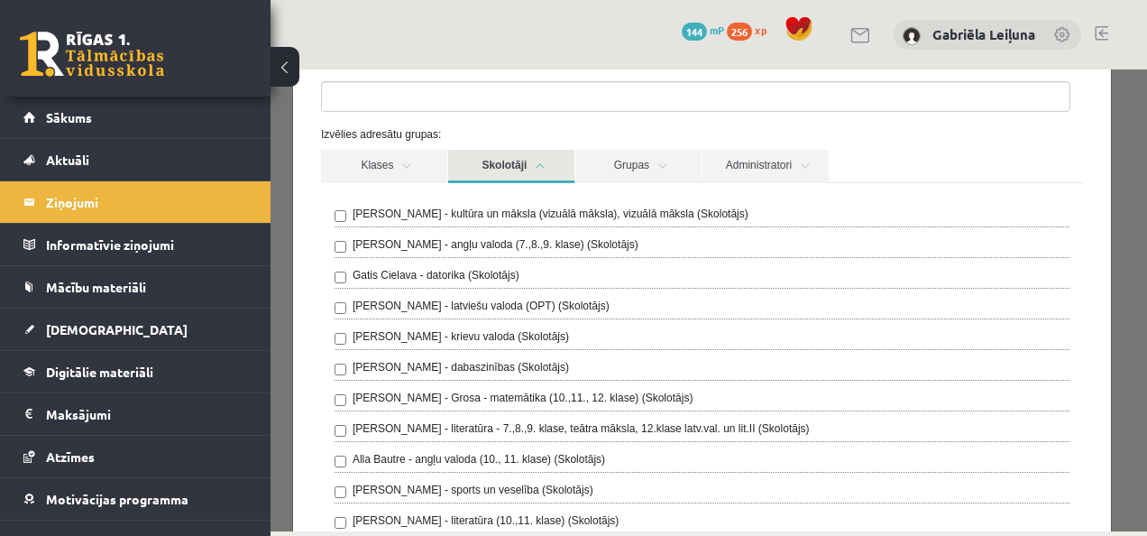
click at [421, 97] on ul at bounding box center [695, 96] width 747 height 29
click at [556, 173] on link "Skolotāji" at bounding box center [511, 166] width 126 height 33
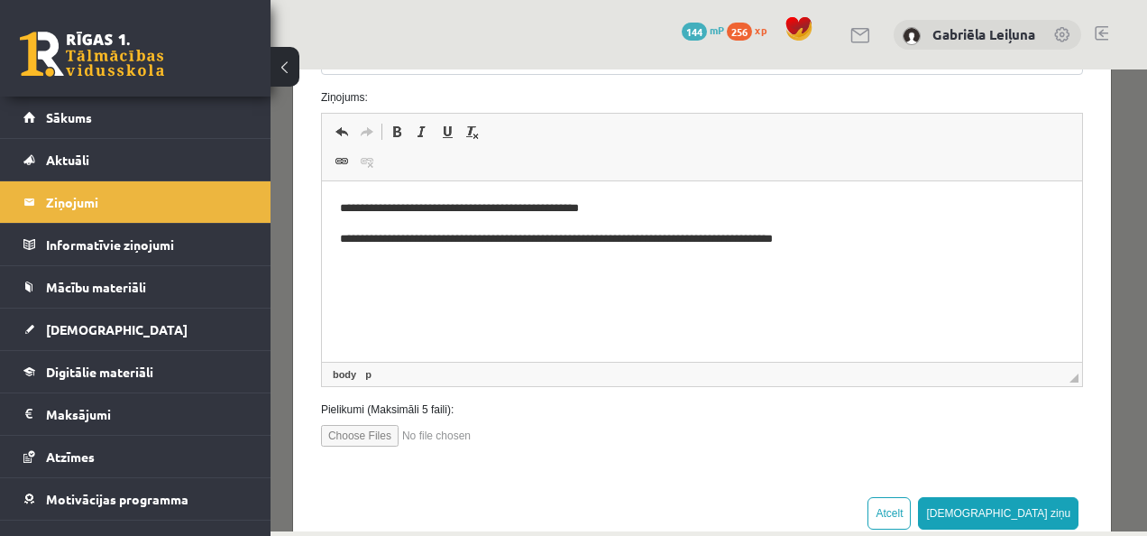
scroll to position [335, 0]
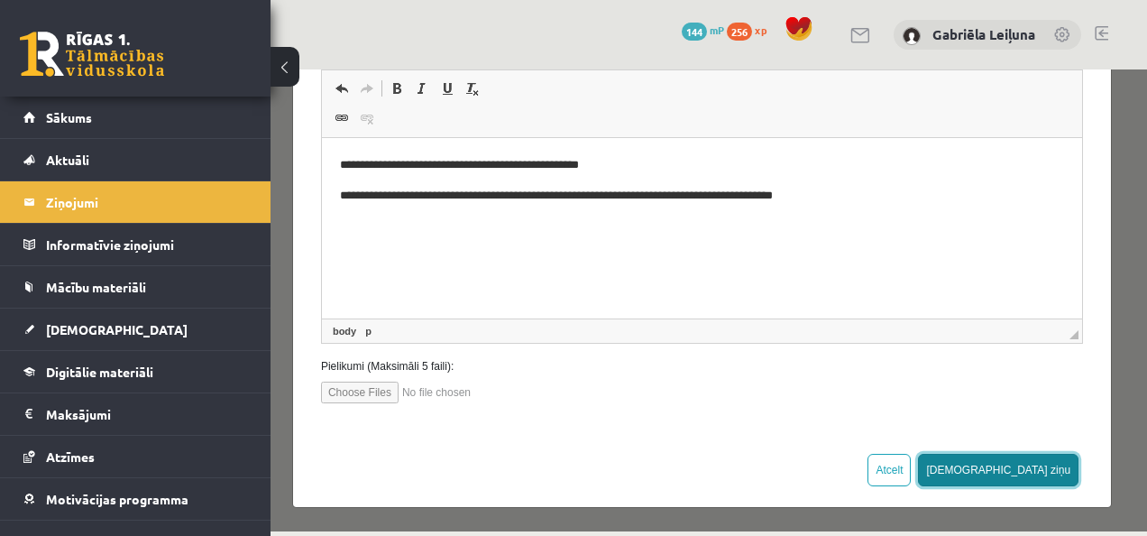
click at [1028, 468] on button "[DEMOGRAPHIC_DATA] ziņu" at bounding box center [998, 470] width 160 height 32
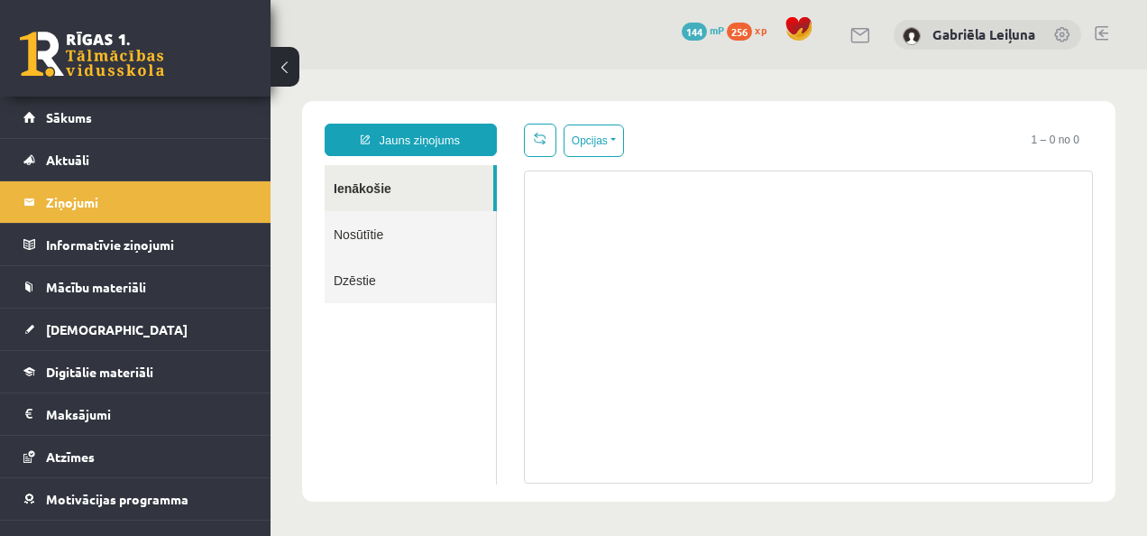
scroll to position [0, 0]
click at [402, 244] on link "Nosūtītie" at bounding box center [410, 234] width 171 height 46
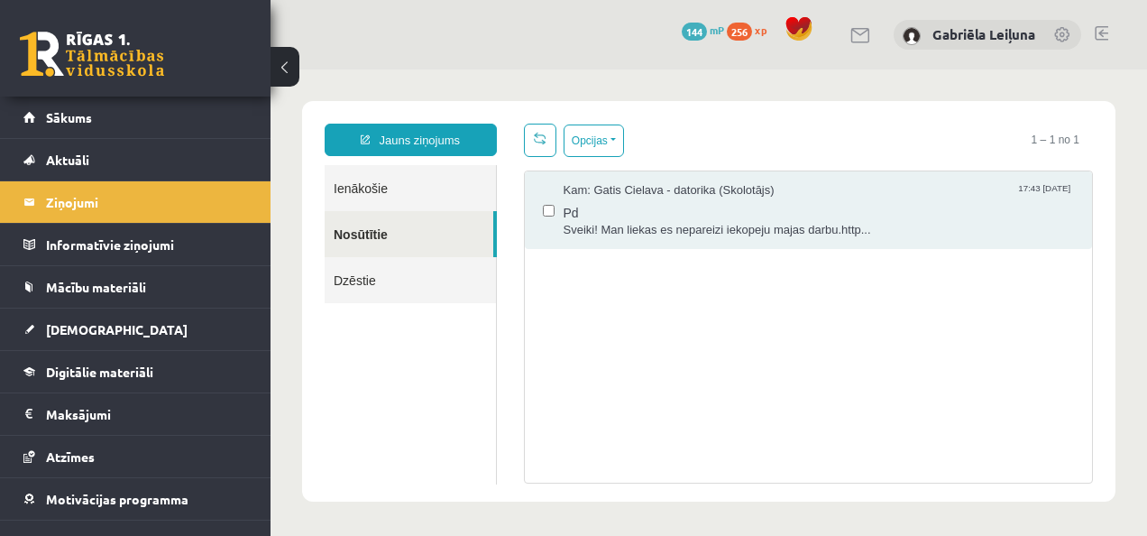
click at [373, 285] on link "Dzēstie" at bounding box center [410, 280] width 171 height 46
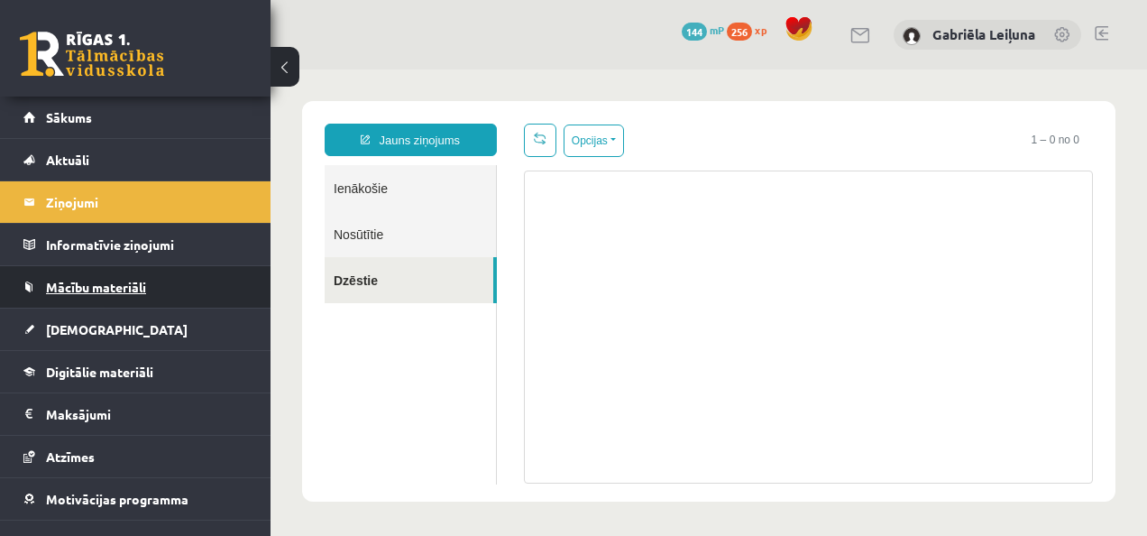
click at [137, 279] on span "Mācību materiāli" at bounding box center [96, 287] width 100 height 16
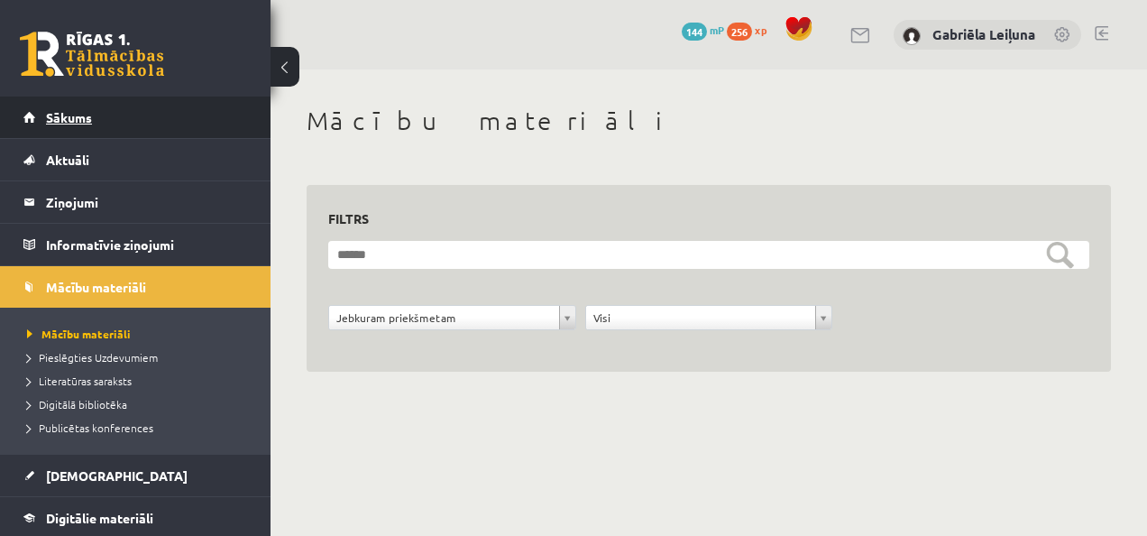
click at [69, 115] on span "Sākums" at bounding box center [69, 117] width 46 height 16
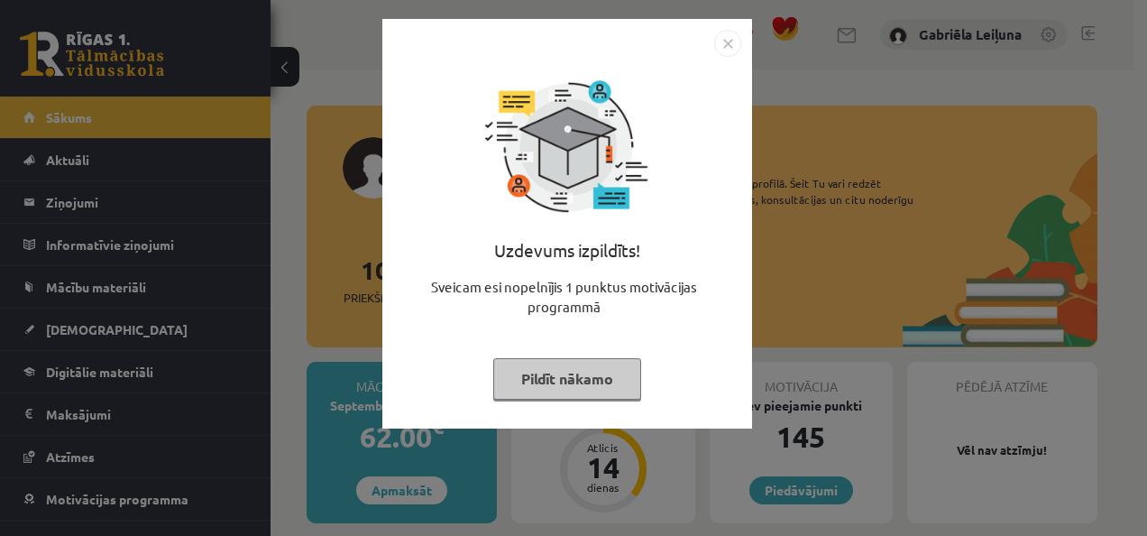
click at [732, 52] on img "Close" at bounding box center [727, 43] width 27 height 27
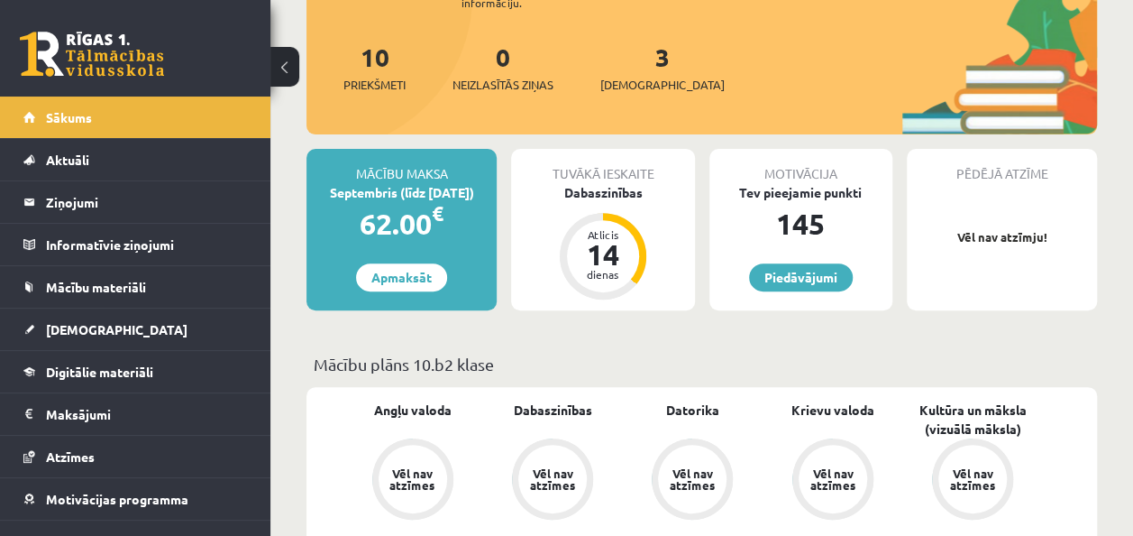
scroll to position [216, 0]
